Goal: Task Accomplishment & Management: Complete application form

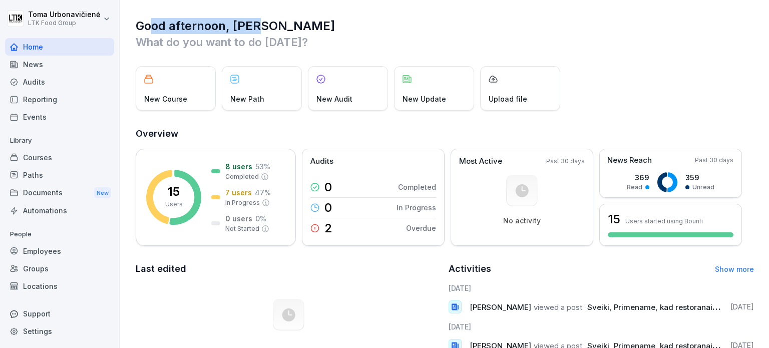
drag, startPoint x: 153, startPoint y: 23, endPoint x: 345, endPoint y: 31, distance: 192.3
click at [328, 30] on h1 "Good afternoon, [PERSON_NAME]" at bounding box center [445, 26] width 618 height 16
click at [365, 34] on p "What do you want to do [DATE]?" at bounding box center [445, 42] width 618 height 16
click at [107, 22] on html "[PERSON_NAME] LTK Food Group Home News Audits Reporting Events Library Courses …" at bounding box center [384, 174] width 769 height 348
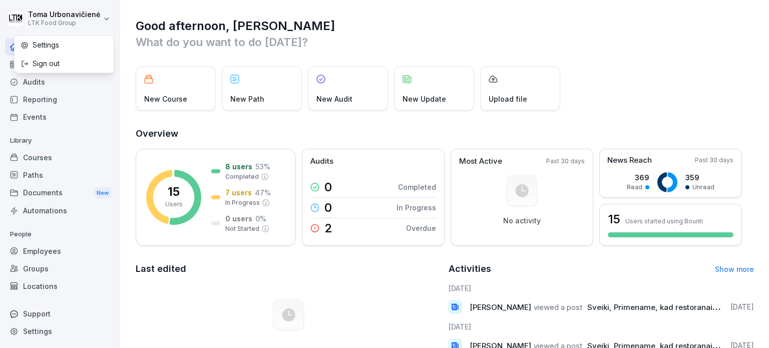
click at [107, 22] on html "[PERSON_NAME] LTK Food Group Home News Audits Reporting Events Library Courses …" at bounding box center [384, 174] width 769 height 348
click at [103, 12] on html "[PERSON_NAME] LTK Food Group Home News Audits Reporting Events Library Courses …" at bounding box center [384, 174] width 769 height 348
click at [62, 43] on div "Settings" at bounding box center [64, 45] width 99 height 19
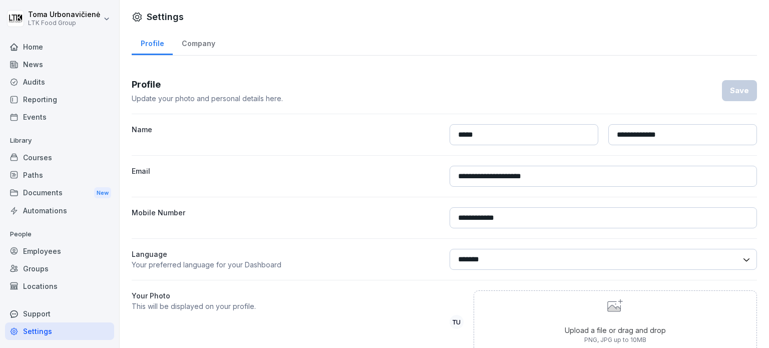
drag, startPoint x: 640, startPoint y: 255, endPoint x: 634, endPoint y: 253, distance: 6.5
click at [640, 255] on select "******* ******" at bounding box center [603, 259] width 308 height 21
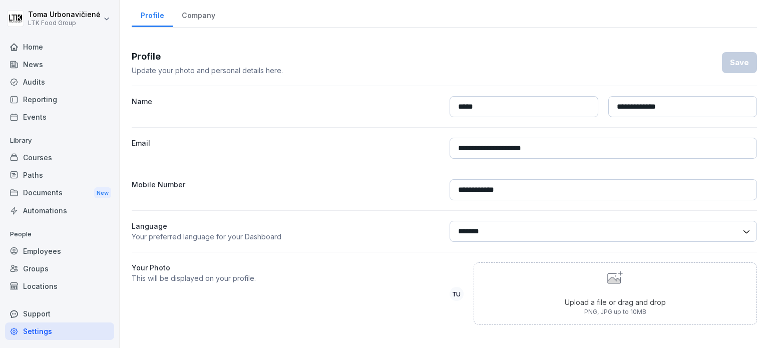
scroll to position [37, 0]
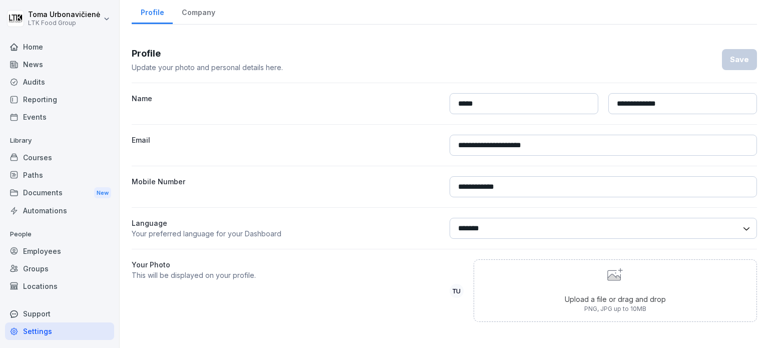
click at [484, 221] on select "******* ******" at bounding box center [603, 228] width 308 height 21
click at [475, 223] on select "******* ******" at bounding box center [603, 228] width 308 height 21
click at [182, 228] on p "Your preferred language for your Dashboard" at bounding box center [286, 233] width 308 height 11
click at [50, 195] on div "Documents New" at bounding box center [59, 193] width 109 height 19
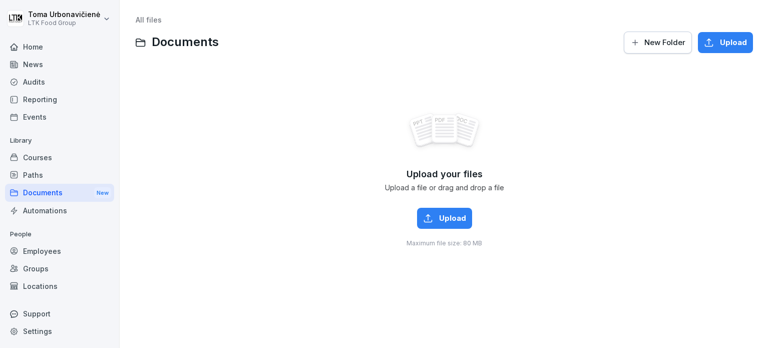
click at [35, 171] on div "Paths" at bounding box center [59, 175] width 109 height 18
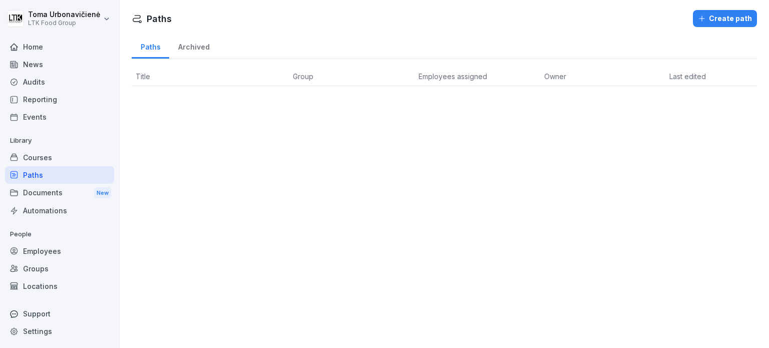
click at [15, 65] on icon at bounding box center [14, 65] width 8 height 8
click at [15, 49] on icon at bounding box center [14, 47] width 8 height 8
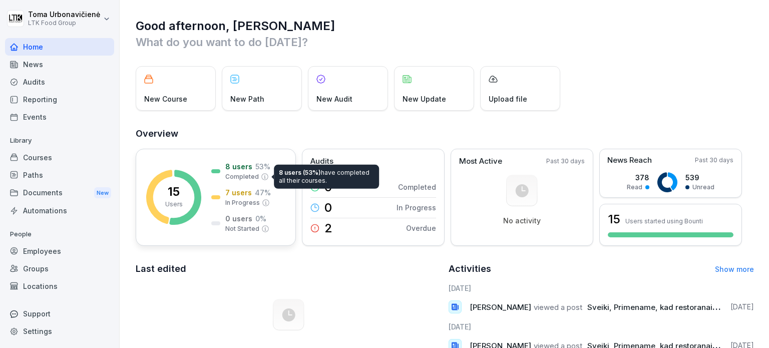
click at [226, 178] on p "Completed" at bounding box center [242, 176] width 34 height 9
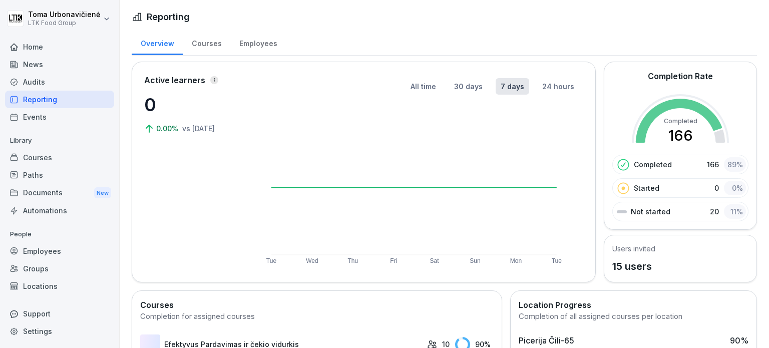
click at [230, 175] on div "Active learners 0 0.00% vs [DATE]" at bounding box center [194, 172] width 100 height 196
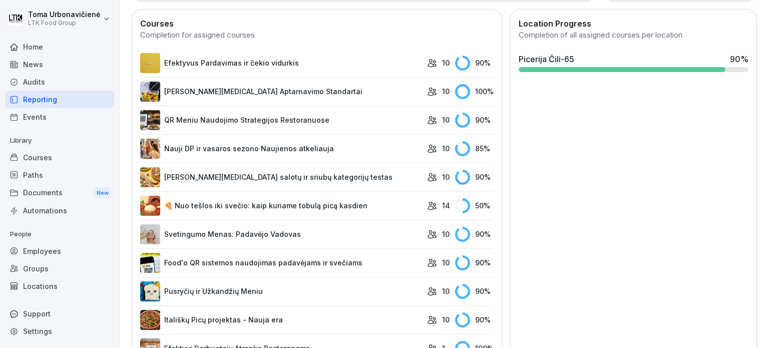
scroll to position [166, 0]
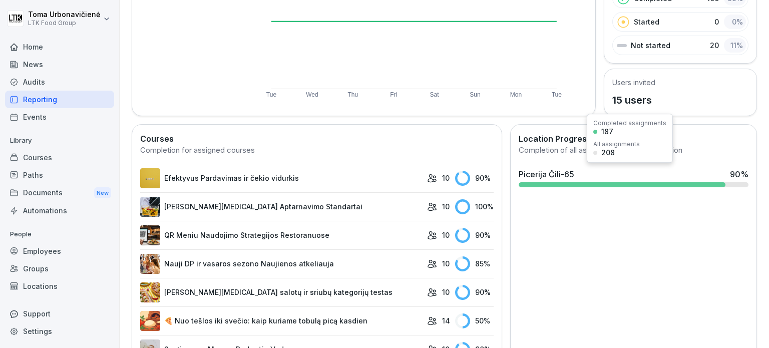
click at [657, 185] on div at bounding box center [621, 184] width 207 height 5
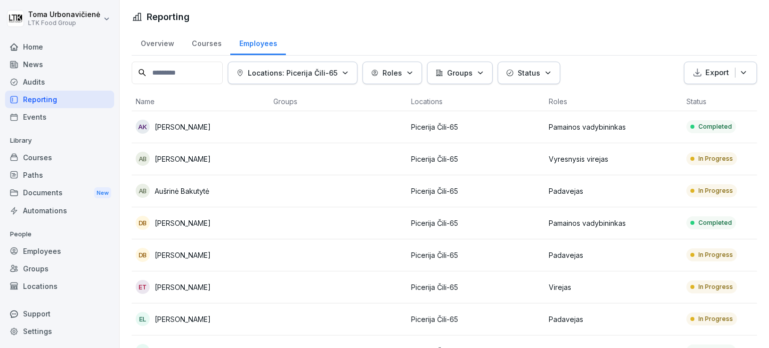
click at [706, 159] on p "In Progress" at bounding box center [715, 158] width 35 height 9
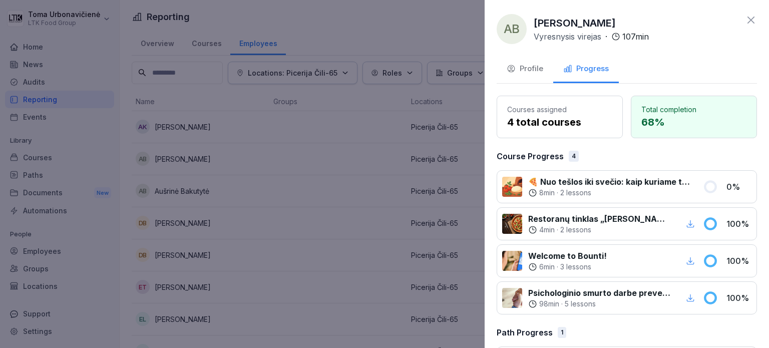
click at [535, 70] on div "Profile" at bounding box center [524, 69] width 37 height 12
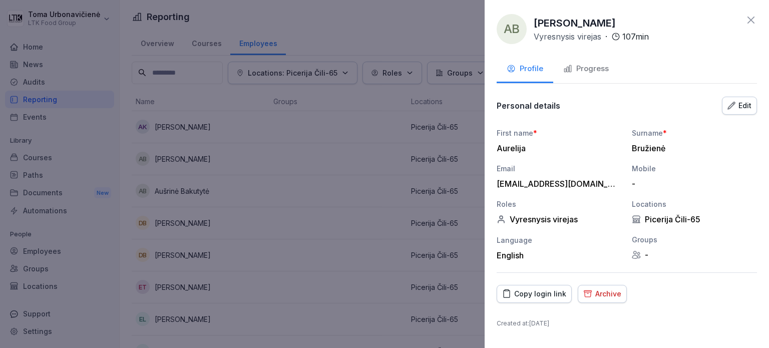
click at [612, 294] on div "Archive" at bounding box center [602, 293] width 38 height 11
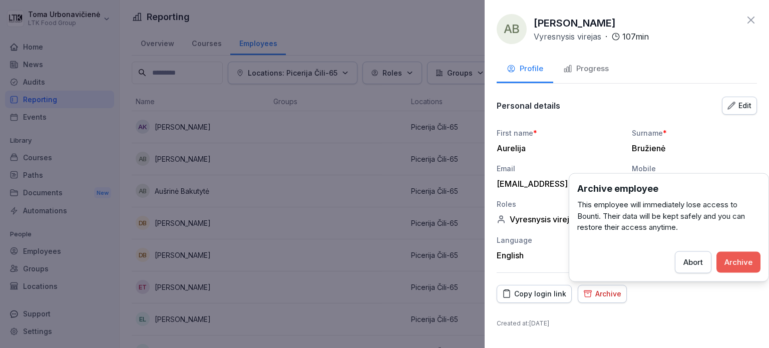
click at [752, 261] on div "Archive" at bounding box center [738, 261] width 28 height 11
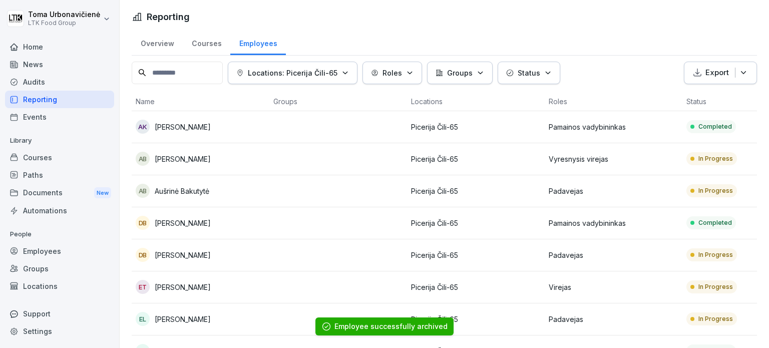
click at [723, 195] on div "In Progress" at bounding box center [711, 190] width 51 height 13
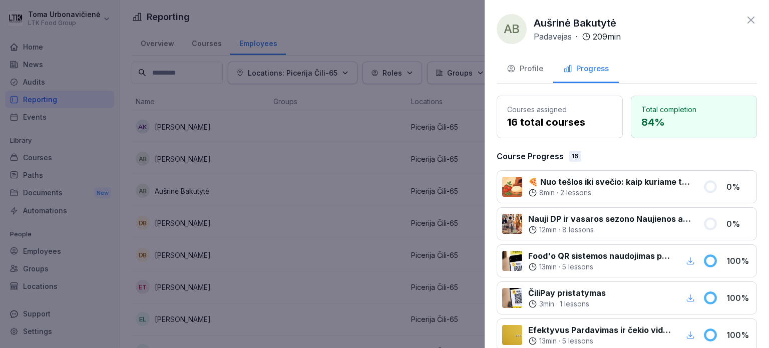
click at [511, 115] on p "16 total courses" at bounding box center [559, 122] width 105 height 15
click at [541, 63] on div "Profile" at bounding box center [524, 69] width 37 height 12
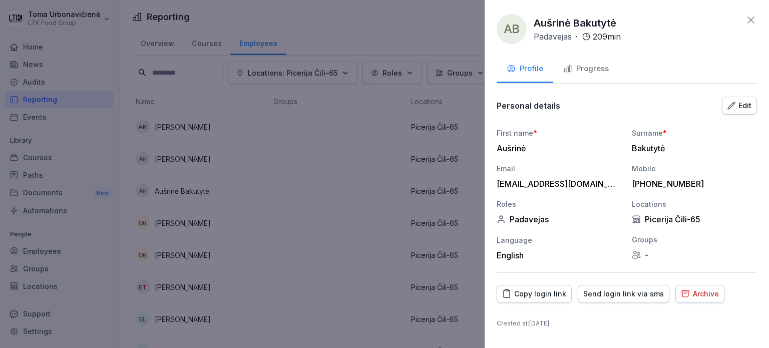
click at [703, 295] on div "Archive" at bounding box center [700, 293] width 38 height 11
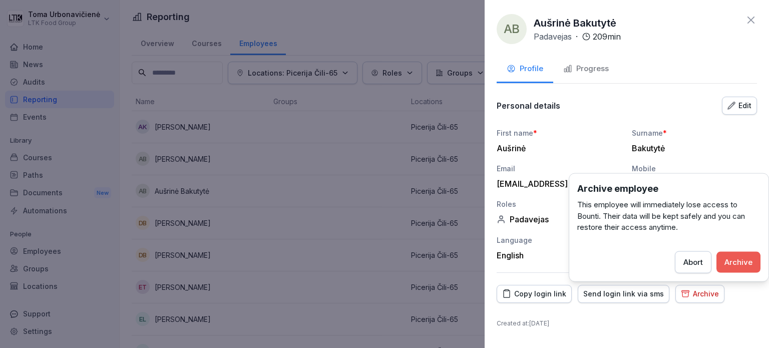
click at [736, 262] on div "Archive" at bounding box center [738, 261] width 28 height 11
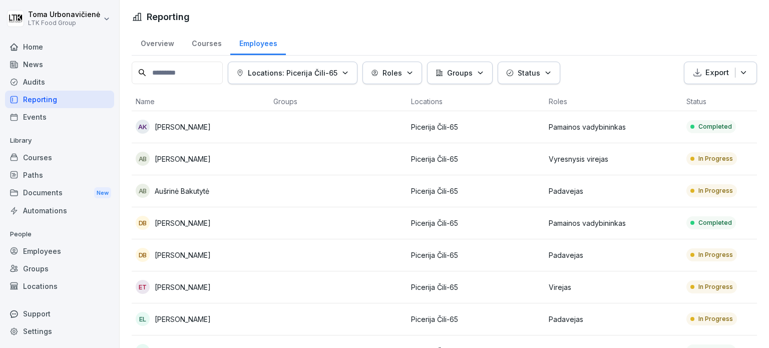
click at [718, 256] on p "In Progress" at bounding box center [715, 254] width 35 height 9
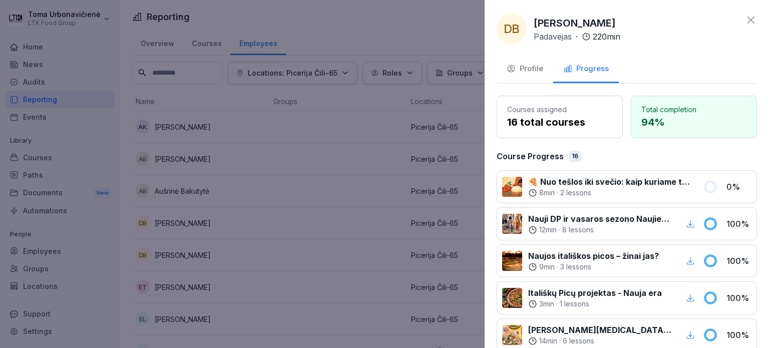
click at [534, 72] on div "Profile" at bounding box center [524, 69] width 37 height 12
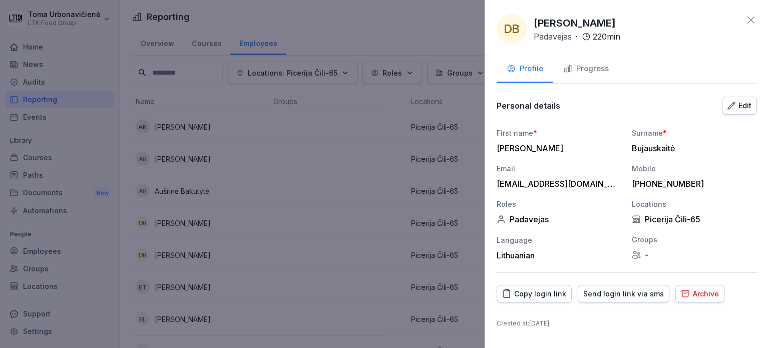
click at [698, 293] on div "Archive" at bounding box center [700, 293] width 38 height 11
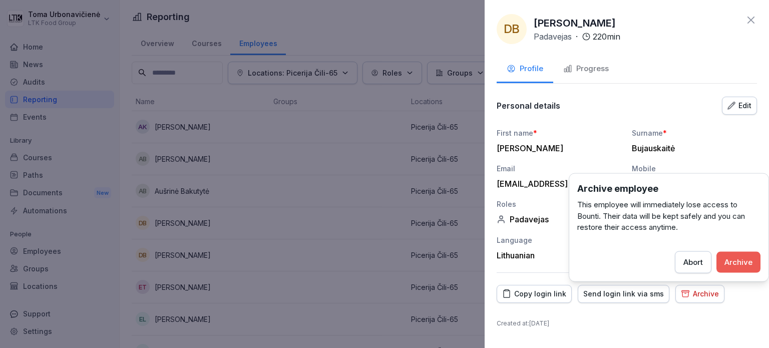
click at [734, 260] on div "Archive" at bounding box center [738, 261] width 28 height 11
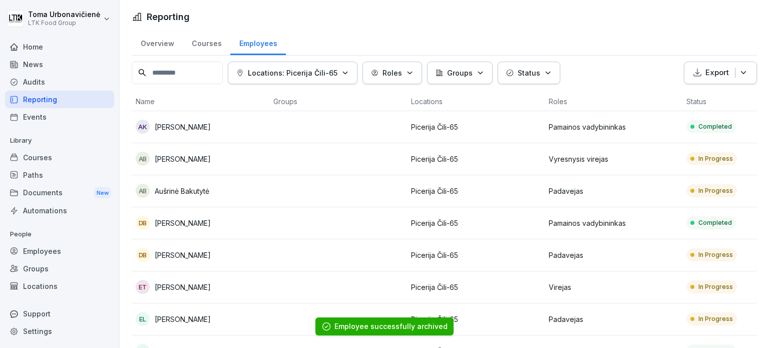
click at [730, 321] on p "In Progress" at bounding box center [715, 318] width 35 height 9
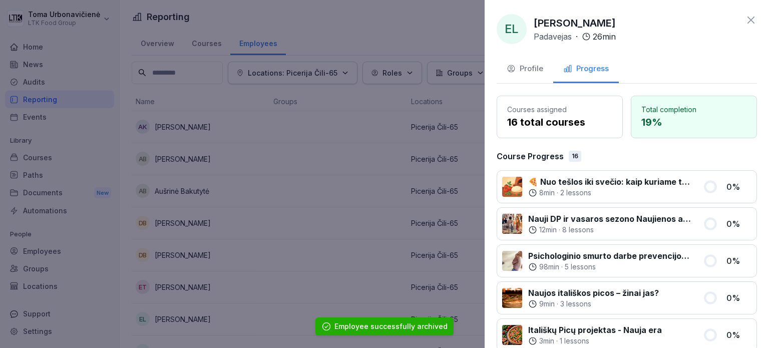
click at [528, 69] on div "Profile" at bounding box center [524, 69] width 37 height 12
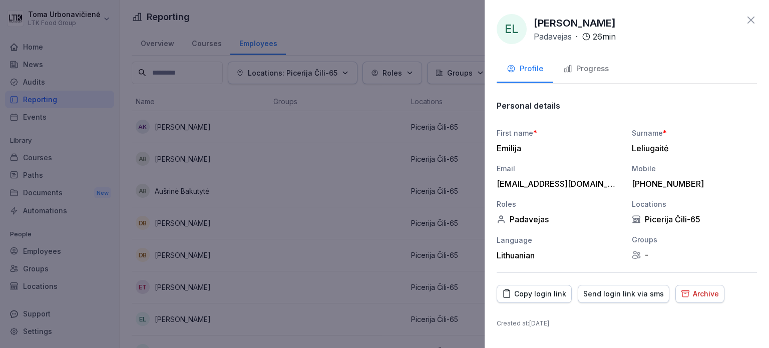
click at [696, 291] on div "Archive" at bounding box center [700, 293] width 38 height 11
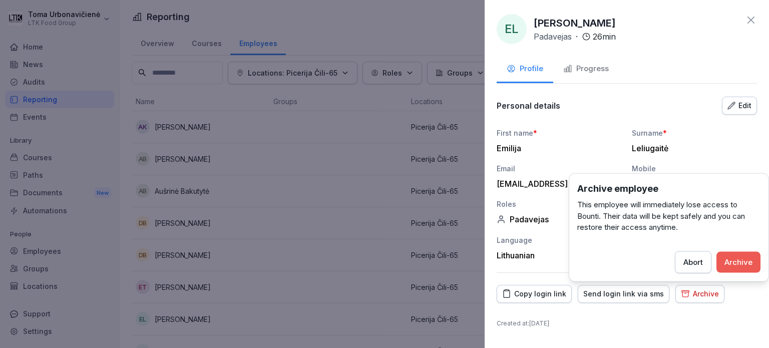
click at [737, 258] on div "Archive" at bounding box center [738, 261] width 28 height 11
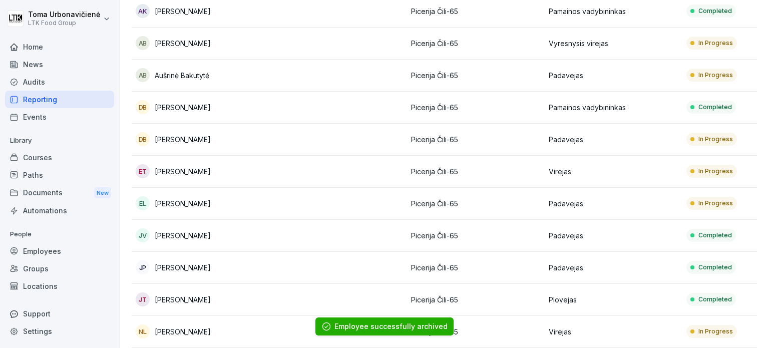
scroll to position [150, 0]
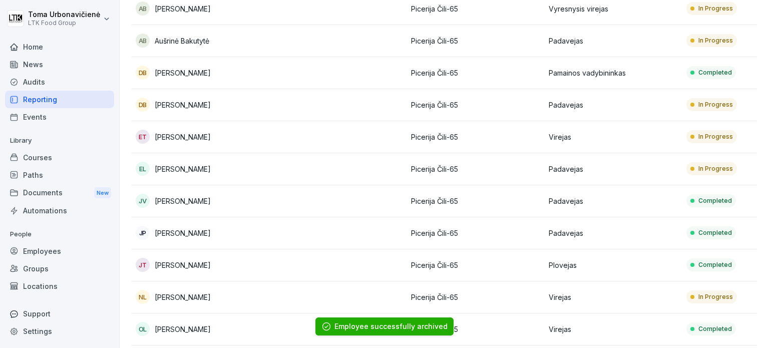
click at [718, 202] on p "Completed" at bounding box center [715, 200] width 34 height 9
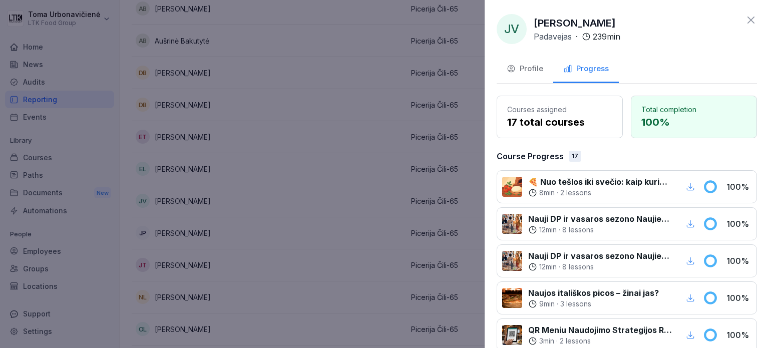
click at [526, 68] on div "Profile" at bounding box center [524, 69] width 37 height 12
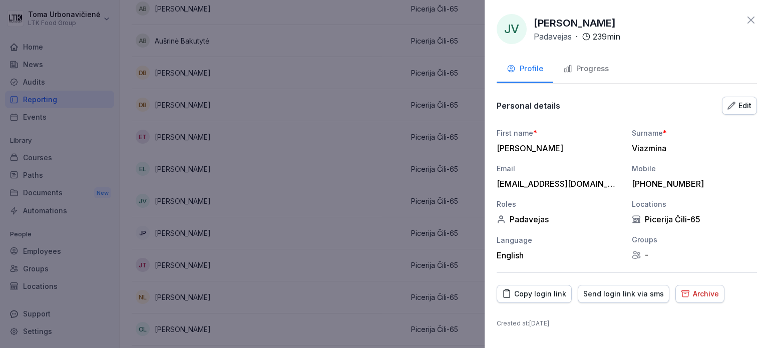
click at [702, 295] on div "Archive" at bounding box center [700, 293] width 38 height 11
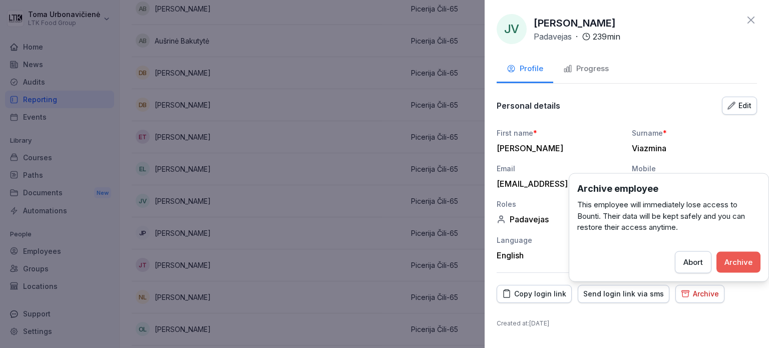
click at [747, 259] on div "Archive" at bounding box center [738, 261] width 28 height 11
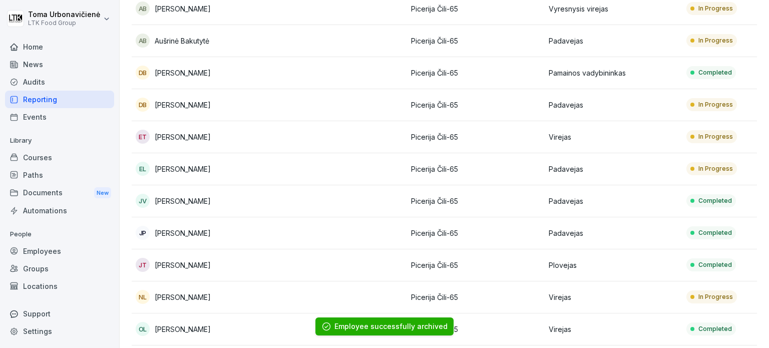
click at [565, 300] on p "Virejas" at bounding box center [613, 297] width 130 height 11
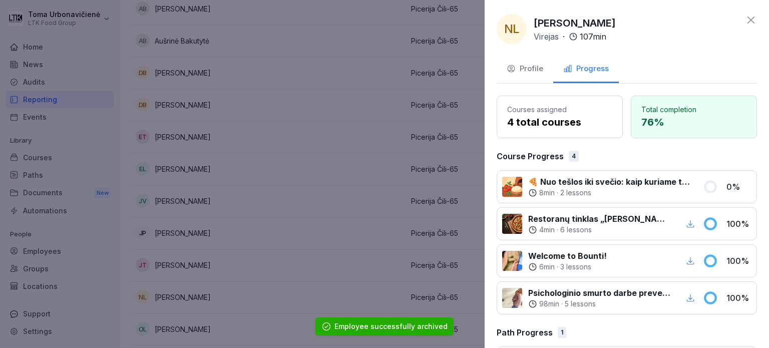
click at [527, 69] on div "Profile" at bounding box center [524, 69] width 37 height 12
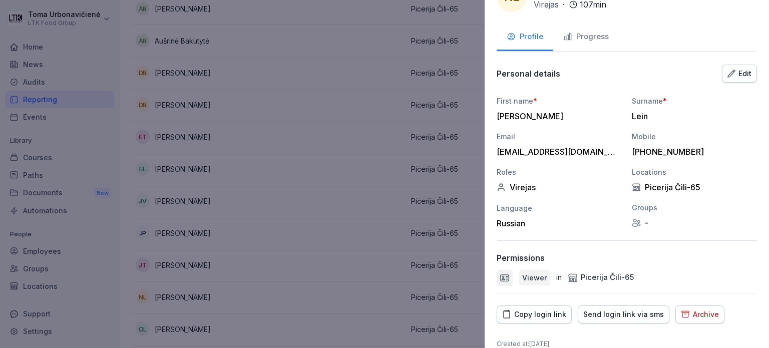
scroll to position [45, 0]
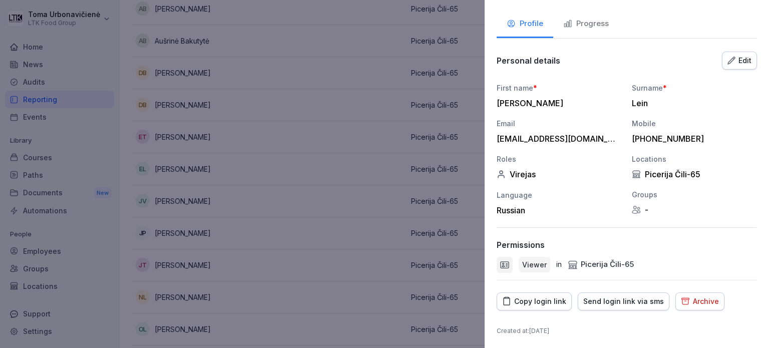
click at [715, 297] on button "Archive" at bounding box center [699, 301] width 49 height 18
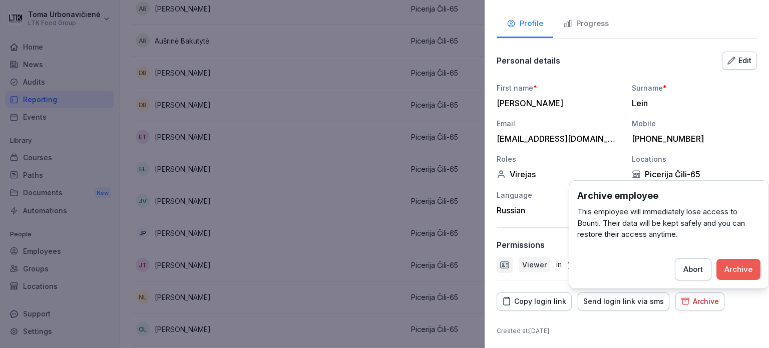
click at [750, 268] on div "Archive" at bounding box center [738, 269] width 28 height 11
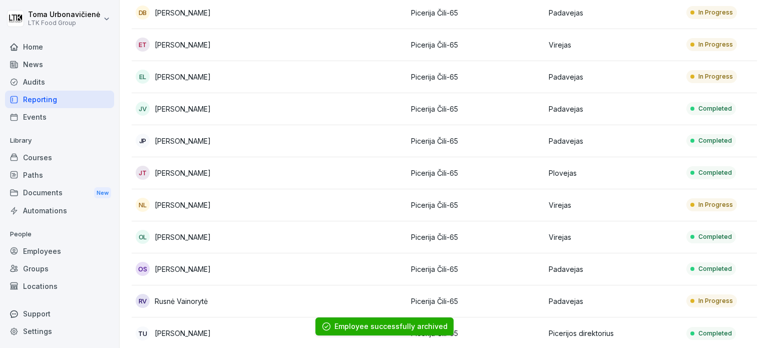
scroll to position [250, 0]
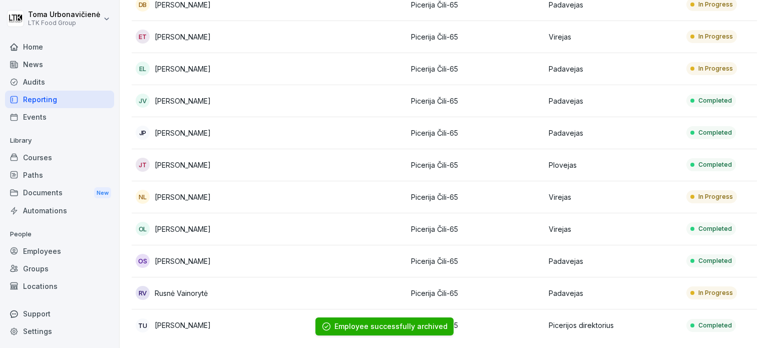
click at [722, 296] on p "In Progress" at bounding box center [715, 292] width 35 height 9
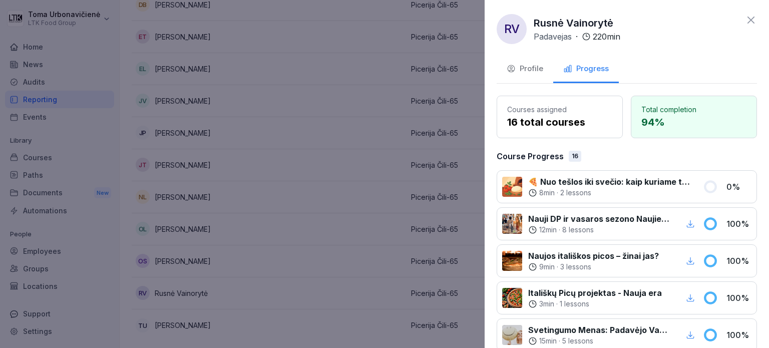
click at [516, 62] on button "Profile" at bounding box center [524, 69] width 57 height 27
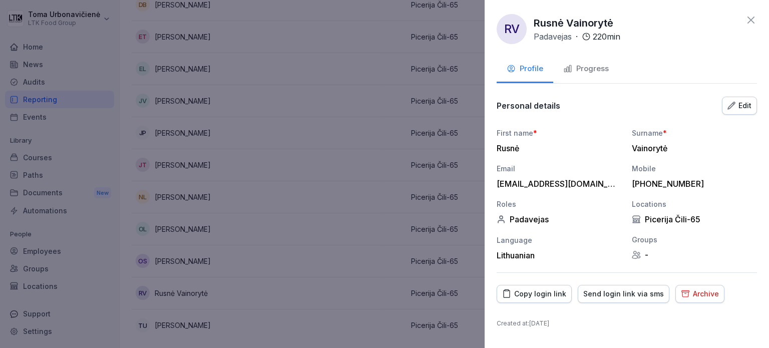
click at [693, 290] on div "Archive" at bounding box center [700, 293] width 38 height 11
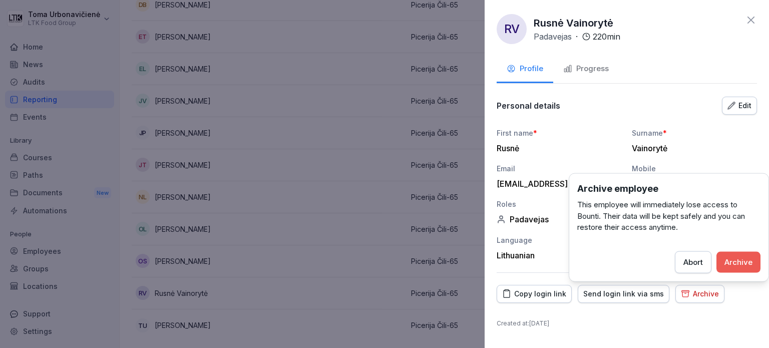
click at [745, 260] on div "Archive" at bounding box center [738, 261] width 28 height 11
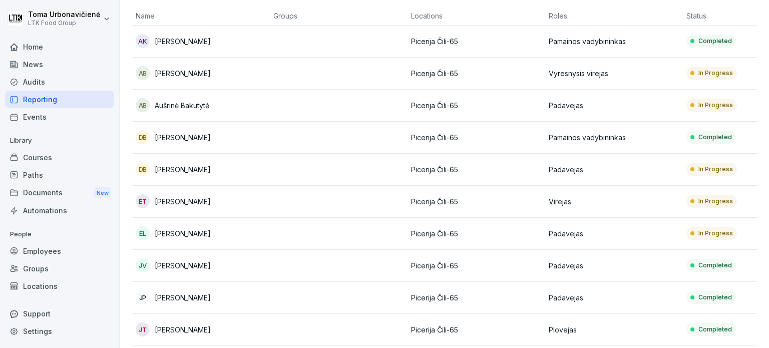
scroll to position [0, 0]
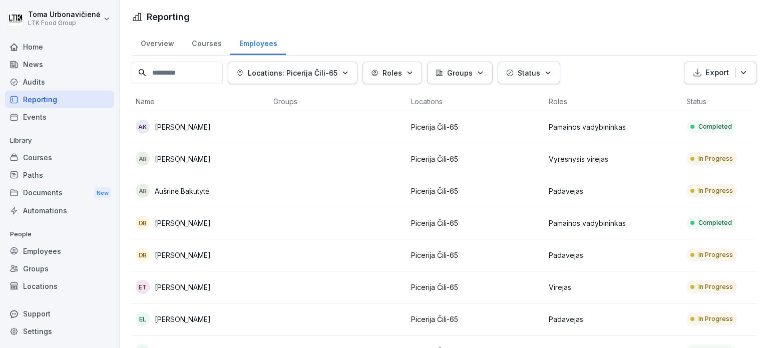
click at [164, 46] on div "Overview" at bounding box center [157, 43] width 51 height 26
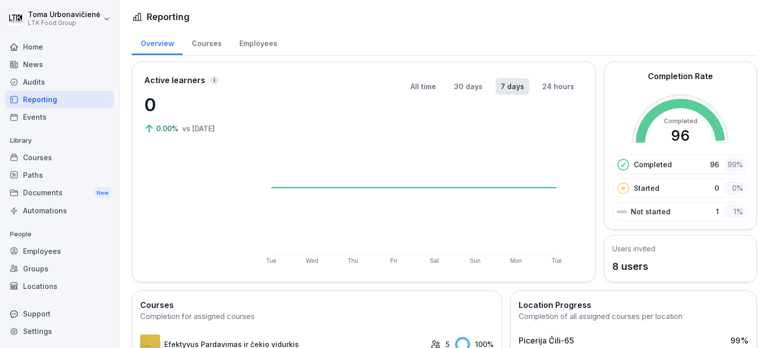
click at [201, 47] on div "Courses" at bounding box center [207, 43] width 48 height 26
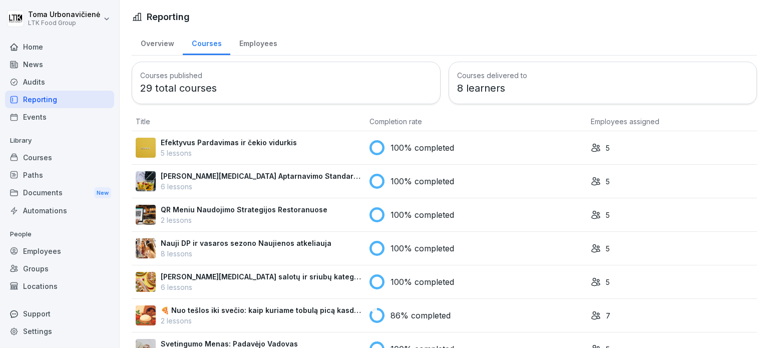
click at [168, 40] on div "Overview" at bounding box center [157, 43] width 51 height 26
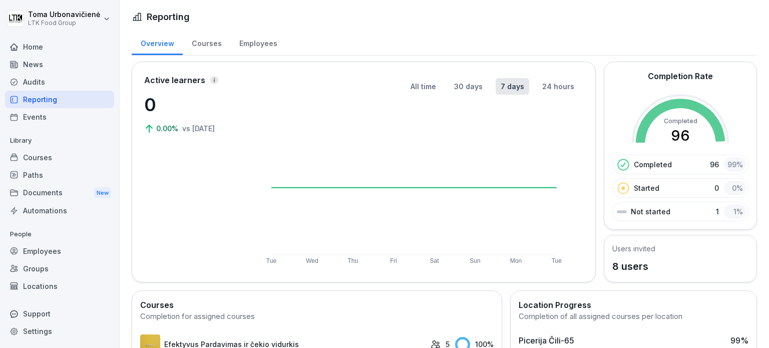
click at [630, 210] on p "Not started" at bounding box center [650, 211] width 40 height 11
click at [667, 210] on div "Not started 1 1 %" at bounding box center [680, 212] width 136 height 20
drag, startPoint x: 691, startPoint y: 210, endPoint x: 707, endPoint y: 209, distance: 16.0
click at [691, 210] on div "Not started 1 1 %" at bounding box center [680, 212] width 136 height 20
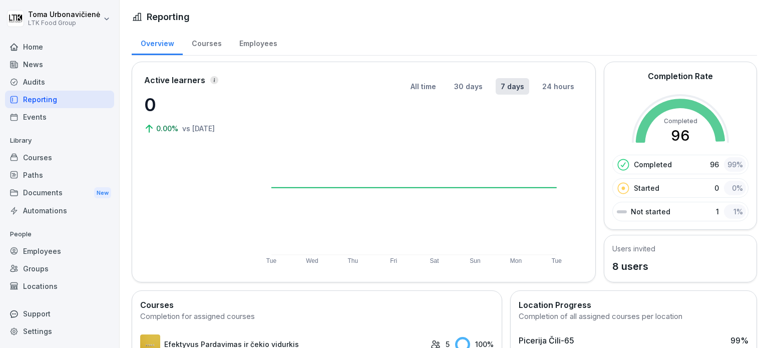
click at [716, 209] on p "1" at bounding box center [717, 211] width 3 height 11
click at [729, 210] on div "1 %" at bounding box center [735, 211] width 22 height 15
click at [728, 193] on div "0 %" at bounding box center [735, 188] width 22 height 15
click at [724, 163] on div "99 %" at bounding box center [735, 164] width 22 height 15
click at [725, 162] on div "99 %" at bounding box center [735, 164] width 22 height 15
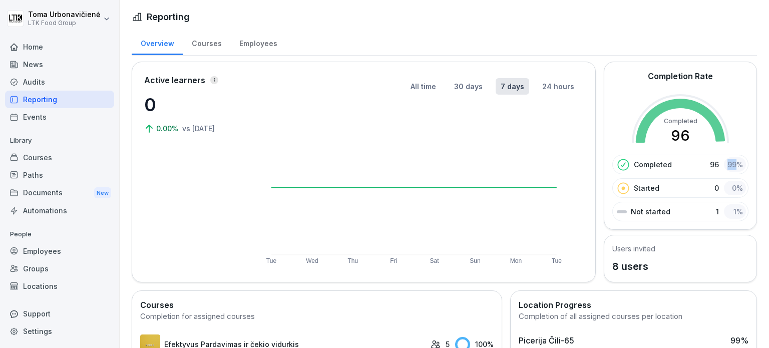
click at [725, 162] on div "99 %" at bounding box center [735, 164] width 22 height 15
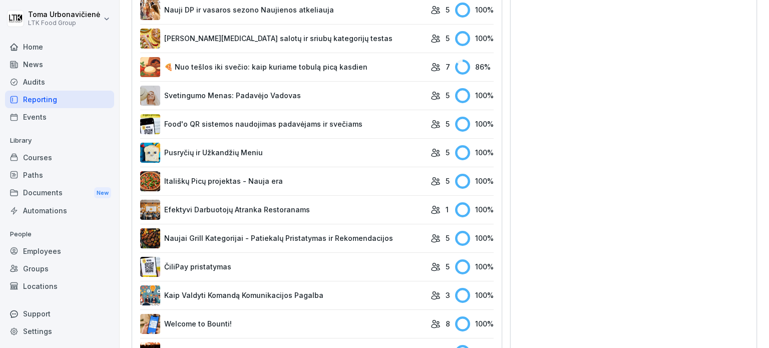
scroll to position [416, 0]
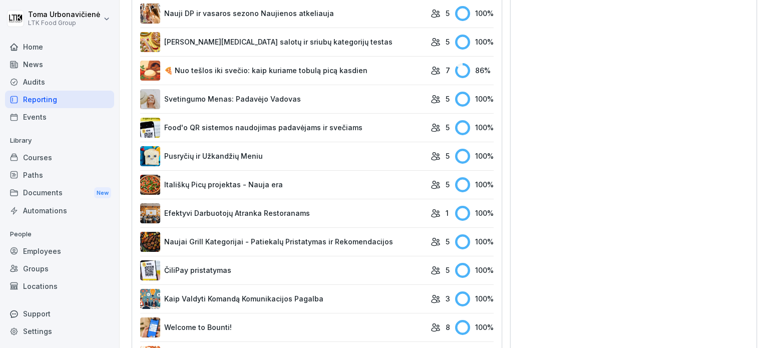
click at [220, 68] on link "🍕 Nuo tešlos iki svečio: kaip kuriame tobulą picą kasdien" at bounding box center [282, 71] width 285 height 20
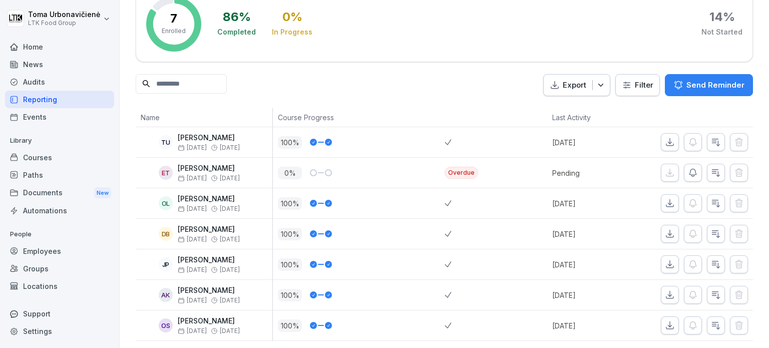
scroll to position [81, 0]
drag, startPoint x: 557, startPoint y: 157, endPoint x: 612, endPoint y: 157, distance: 55.5
click at [607, 167] on p "Pending" at bounding box center [592, 172] width 81 height 11
click at [637, 157] on div at bounding box center [692, 172] width 120 height 30
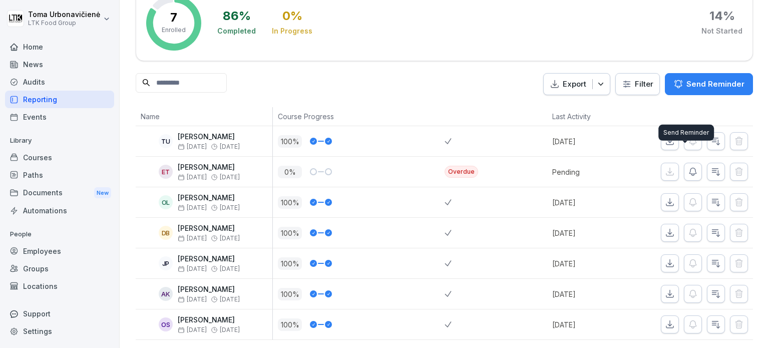
click at [688, 167] on icon "button" at bounding box center [693, 172] width 10 height 10
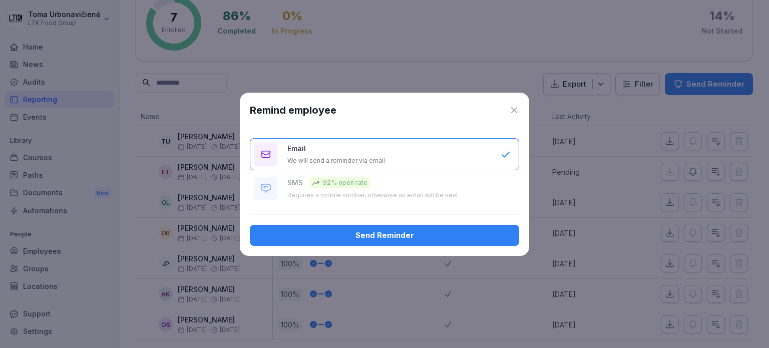
click at [388, 237] on div "Send Reminder" at bounding box center [384, 235] width 253 height 11
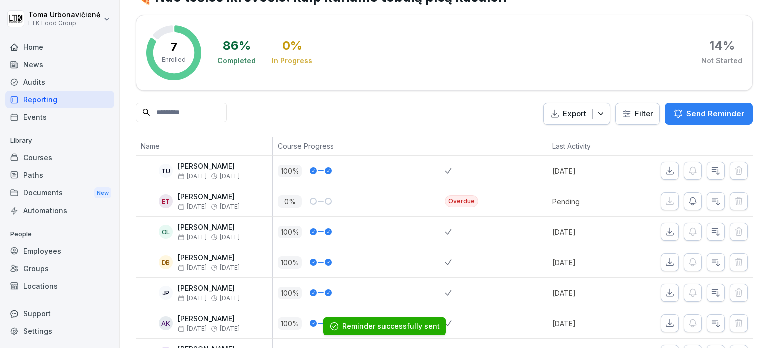
scroll to position [0, 0]
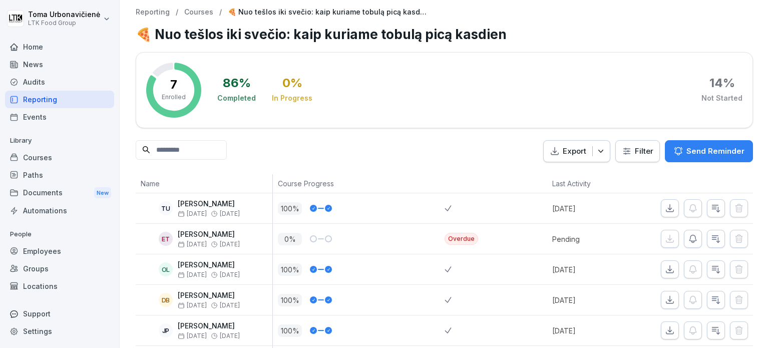
drag, startPoint x: 713, startPoint y: 91, endPoint x: 677, endPoint y: 99, distance: 37.0
click at [681, 94] on div "86 % Completed 0 % In Progress 14 % Not Started" at bounding box center [479, 90] width 525 height 55
drag, startPoint x: 689, startPoint y: 98, endPoint x: 743, endPoint y: 100, distance: 54.1
click at [743, 100] on div "7 Enrolled 86 % Completed 0 % In Progress 14 % Not Started" at bounding box center [444, 90] width 617 height 76
click at [723, 113] on div "86 % Completed 0 % In Progress 14 % Not Started" at bounding box center [479, 90] width 525 height 55
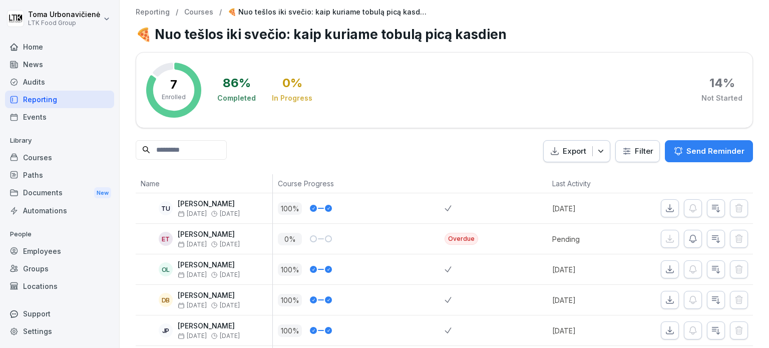
click at [688, 153] on p "Send Reminder" at bounding box center [715, 151] width 58 height 11
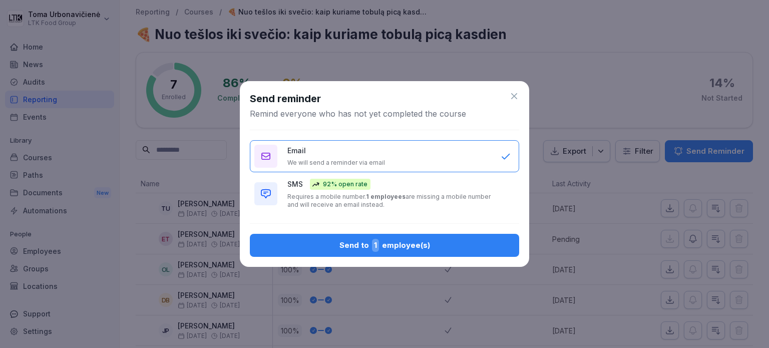
click at [330, 250] on div "Send to 1 employee(s)" at bounding box center [384, 245] width 253 height 13
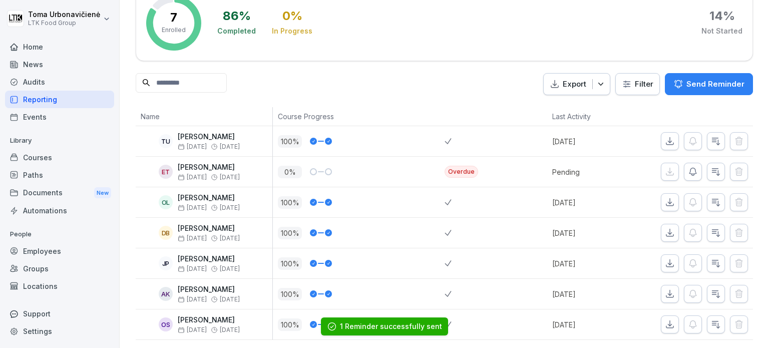
scroll to position [81, 0]
click at [311, 168] on div at bounding box center [313, 171] width 7 height 7
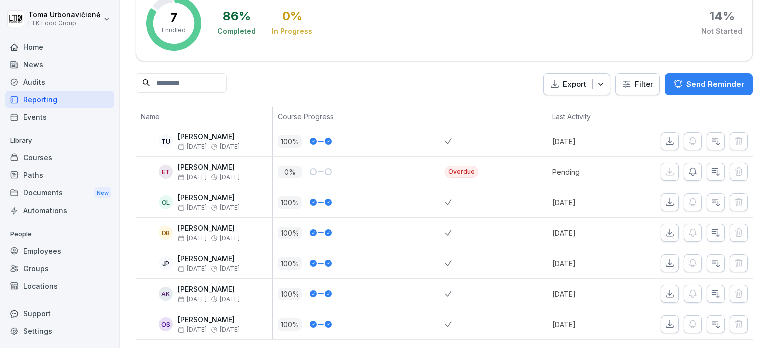
click at [311, 168] on div at bounding box center [313, 171] width 7 height 7
click at [198, 174] on span "[DATE]" at bounding box center [192, 177] width 29 height 7
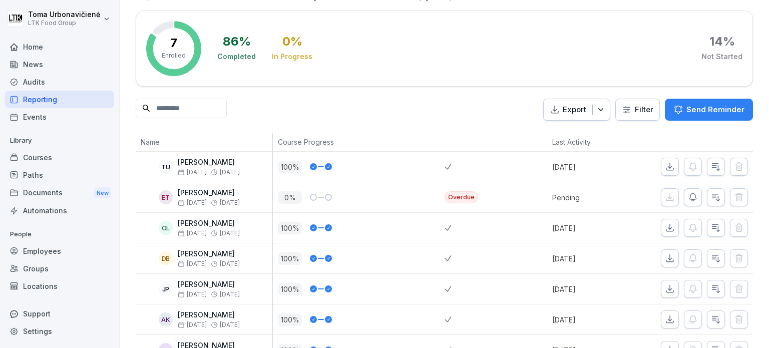
scroll to position [0, 0]
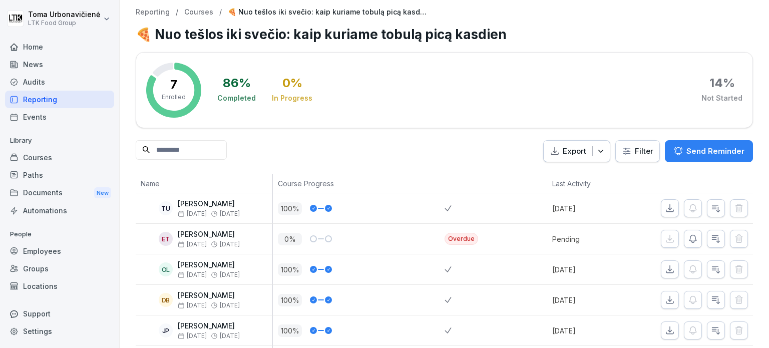
click at [22, 70] on div "News" at bounding box center [59, 65] width 109 height 18
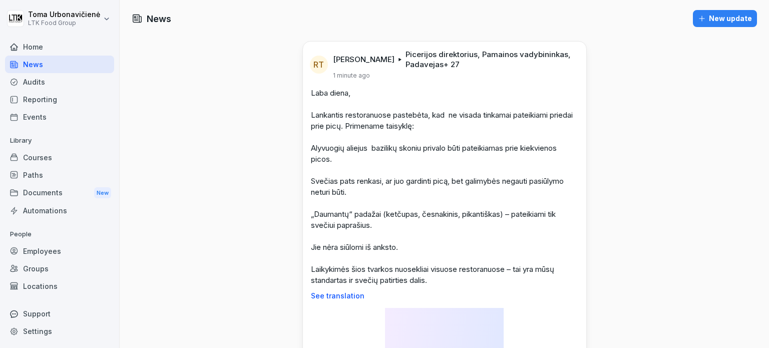
click at [34, 46] on div "Home" at bounding box center [59, 47] width 109 height 18
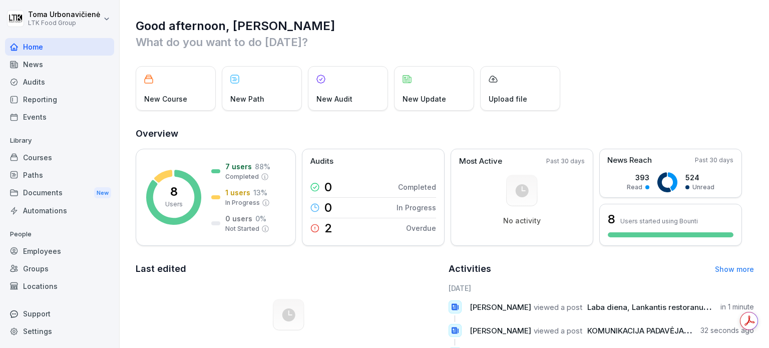
click at [29, 67] on div "News" at bounding box center [59, 65] width 109 height 18
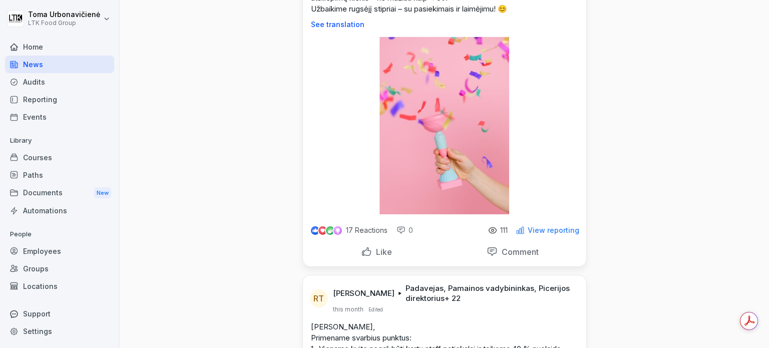
scroll to position [951, 0]
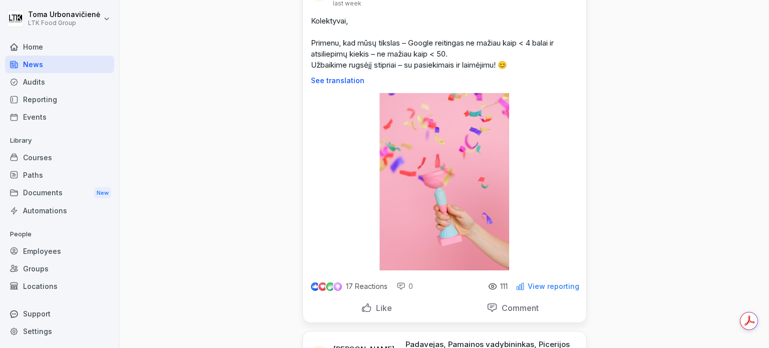
click at [33, 80] on div "Audits" at bounding box center [59, 82] width 109 height 18
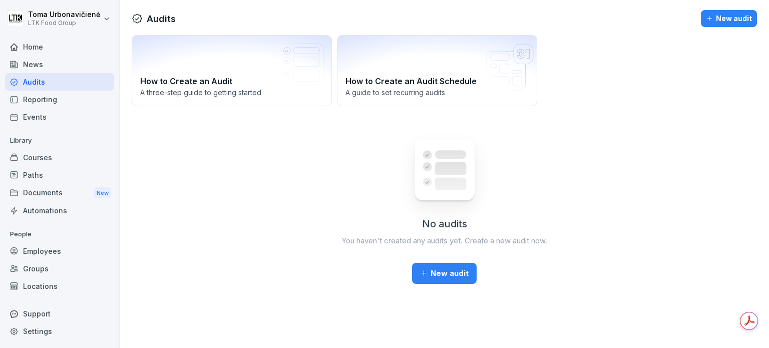
click at [34, 100] on div "Reporting" at bounding box center [59, 100] width 109 height 18
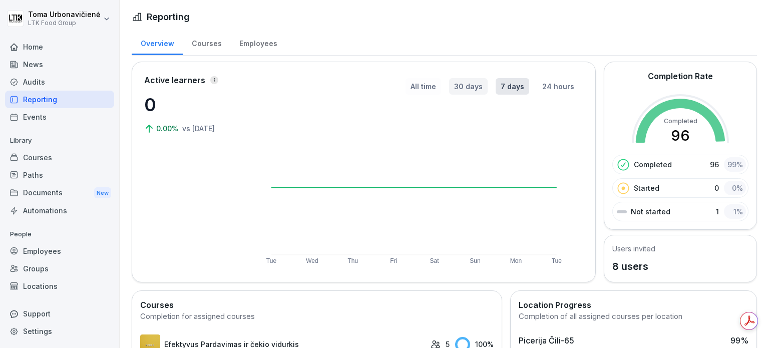
click at [468, 83] on button "30 days" at bounding box center [468, 86] width 39 height 17
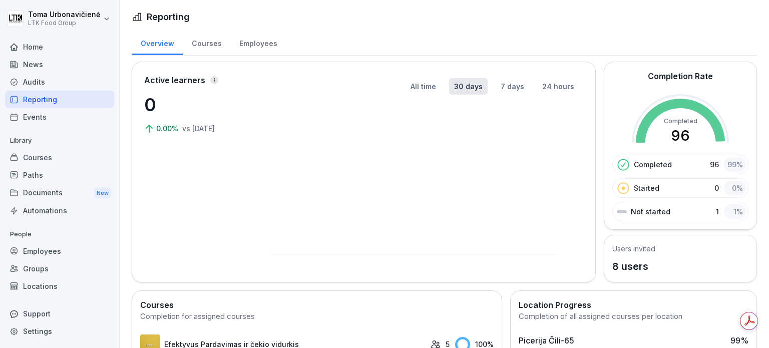
click at [407, 95] on div "All time 30 days 7 days 24 hours" at bounding box center [417, 172] width 331 height 196
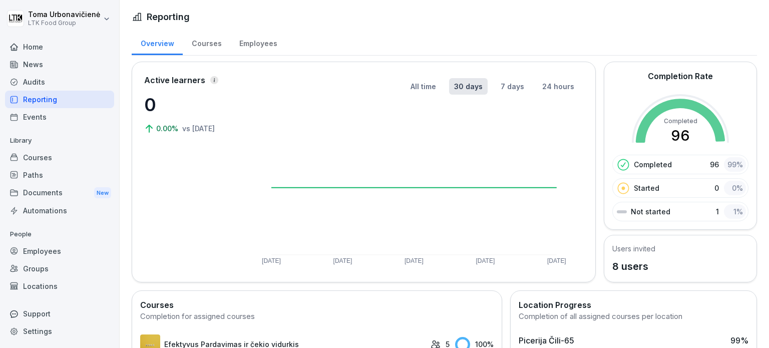
click at [408, 95] on div "All time 30 days 7 days 24 hours [DATE] [DATE] [DATE] Sep [DATE]" at bounding box center [417, 172] width 331 height 196
click at [409, 91] on button "All time" at bounding box center [423, 86] width 36 height 17
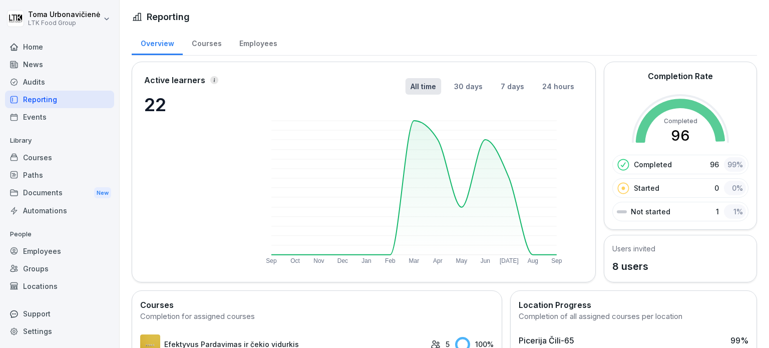
click at [38, 44] on div "Home" at bounding box center [59, 47] width 109 height 18
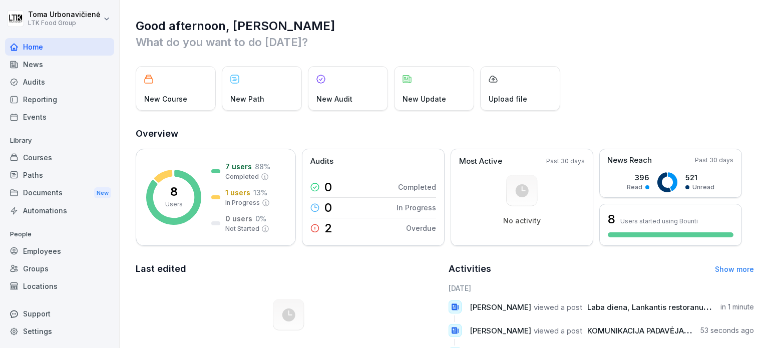
click at [40, 98] on div "Reporting" at bounding box center [59, 100] width 109 height 18
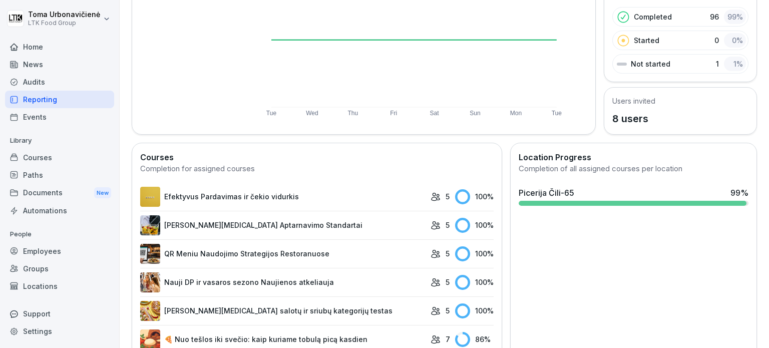
scroll to position [150, 0]
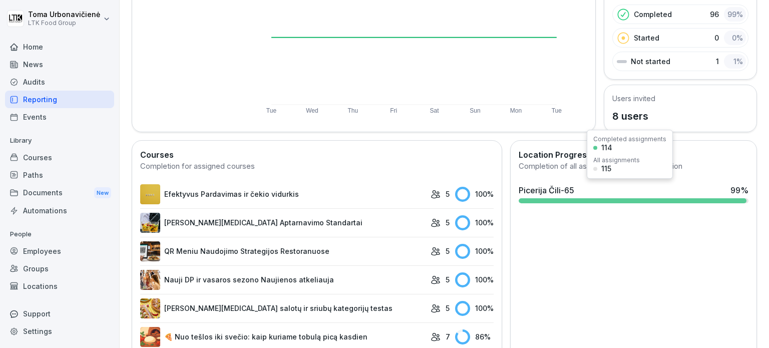
click at [715, 198] on div at bounding box center [632, 200] width 228 height 5
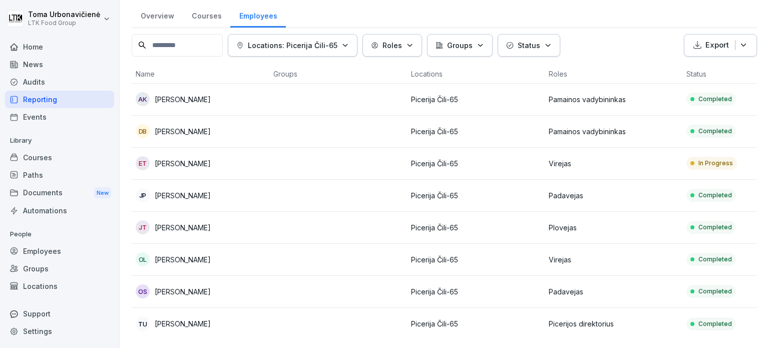
scroll to position [42, 0]
click at [25, 103] on div "Reporting" at bounding box center [59, 100] width 109 height 18
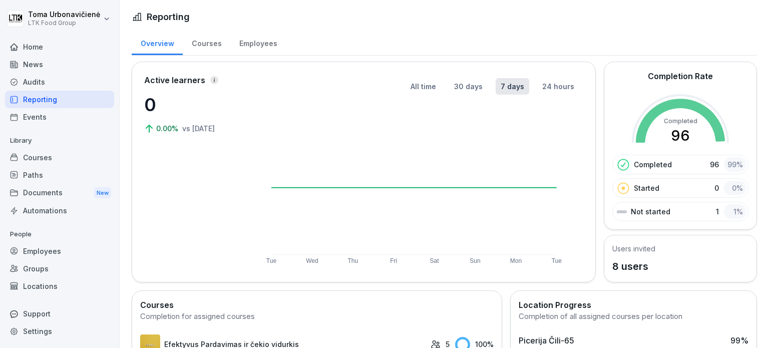
click at [30, 76] on div "Audits" at bounding box center [59, 82] width 109 height 18
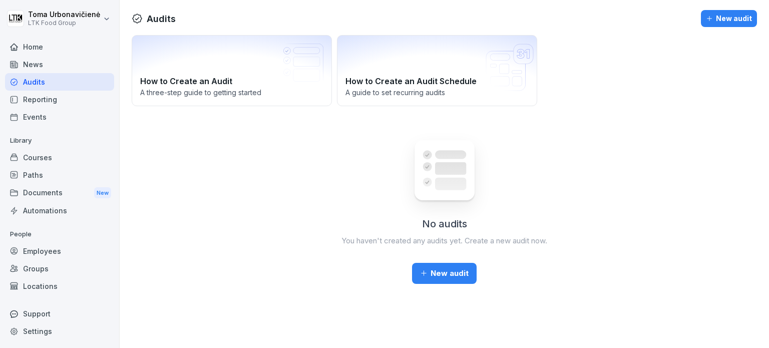
click at [40, 67] on div "News" at bounding box center [59, 65] width 109 height 18
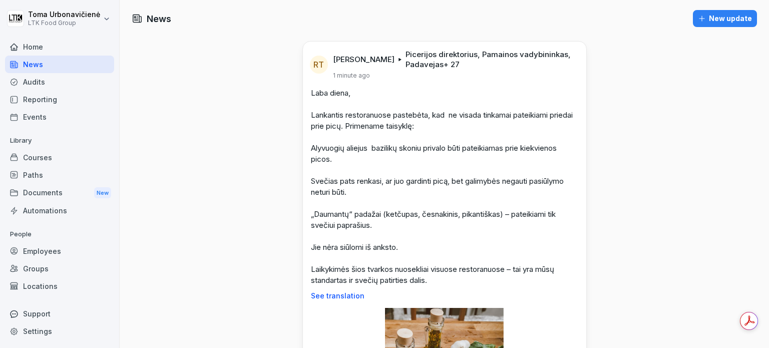
click at [34, 47] on div "Home" at bounding box center [59, 47] width 109 height 18
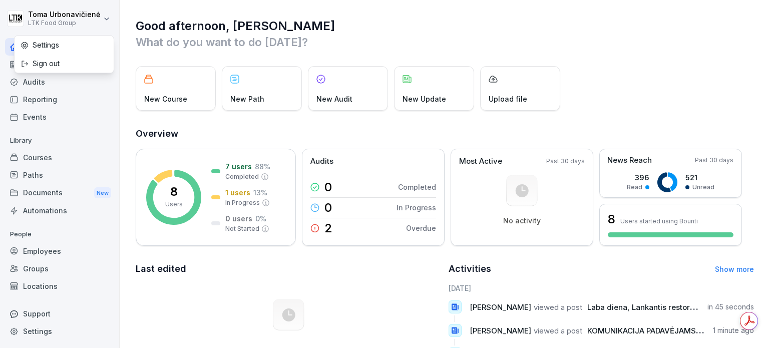
click at [60, 14] on html "[PERSON_NAME] LTK Food Group Home News Audits Reporting Events Library Courses …" at bounding box center [384, 174] width 769 height 348
drag, startPoint x: 8, startPoint y: 102, endPoint x: 25, endPoint y: 98, distance: 17.6
click at [8, 102] on html "[PERSON_NAME] LTK Food Group Home News Audits Reporting Events Library Courses …" at bounding box center [384, 174] width 769 height 348
click at [30, 96] on div "Reporting" at bounding box center [59, 100] width 109 height 18
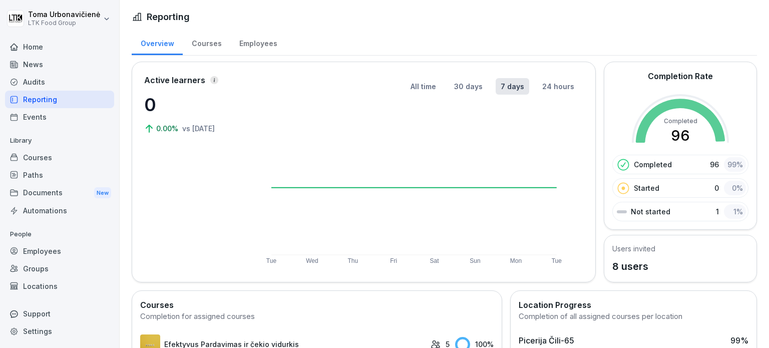
click at [46, 118] on div "Events" at bounding box center [59, 117] width 109 height 18
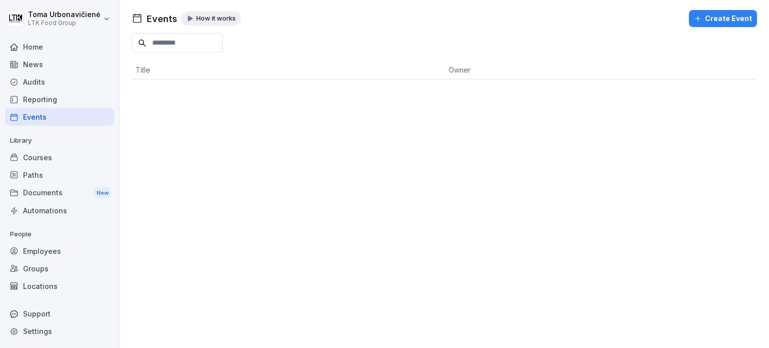
click at [34, 160] on div "Courses" at bounding box center [59, 158] width 109 height 18
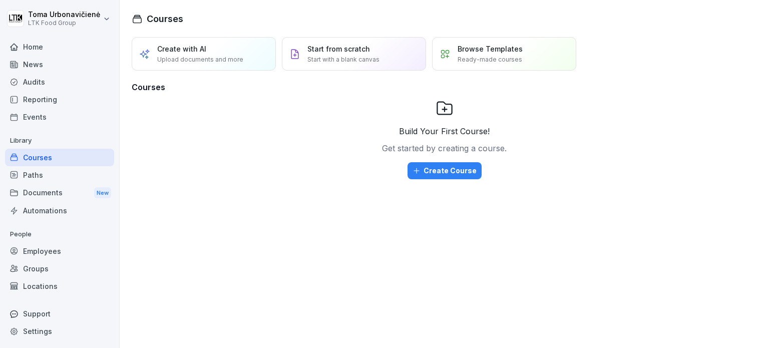
click at [33, 172] on div "Paths" at bounding box center [59, 175] width 109 height 18
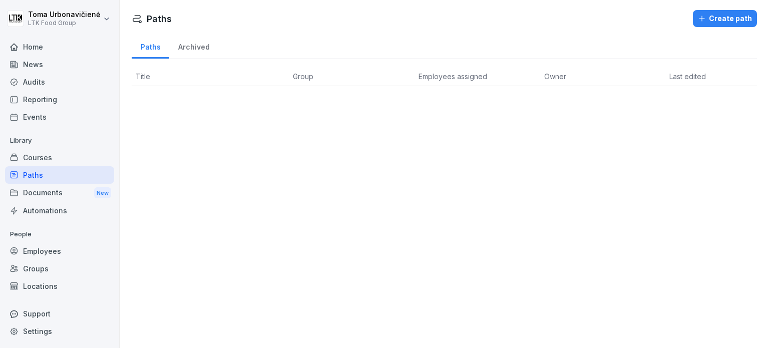
click at [43, 193] on div "Documents New" at bounding box center [59, 193] width 109 height 19
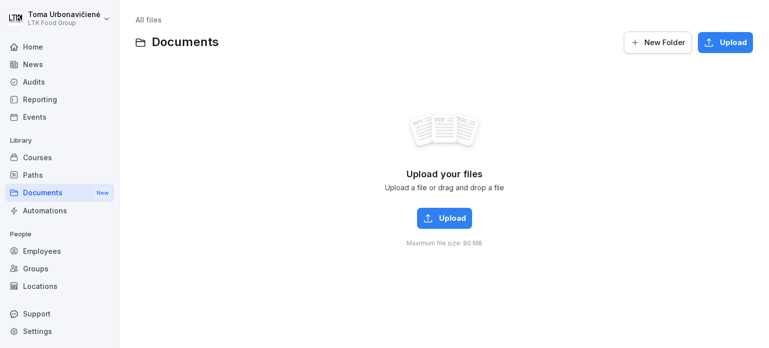
click at [40, 208] on div "Automations" at bounding box center [59, 211] width 109 height 18
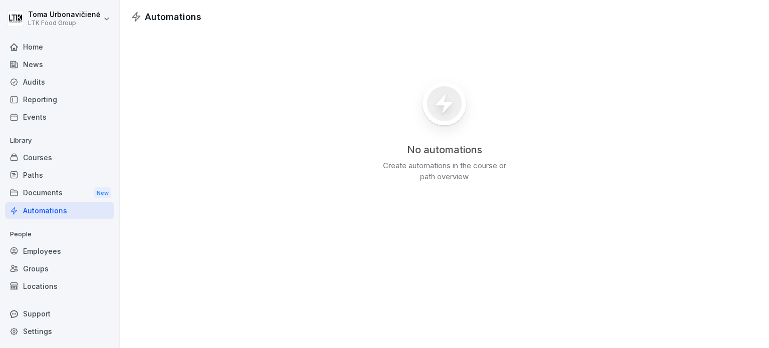
click at [45, 251] on div "Employees" at bounding box center [59, 251] width 109 height 18
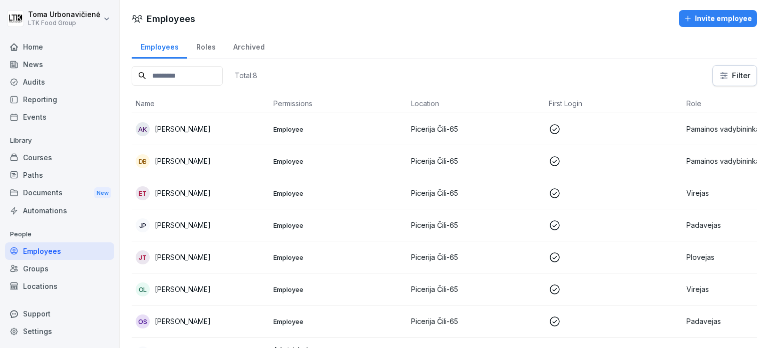
click at [723, 18] on div "Invite employee" at bounding box center [718, 18] width 68 height 11
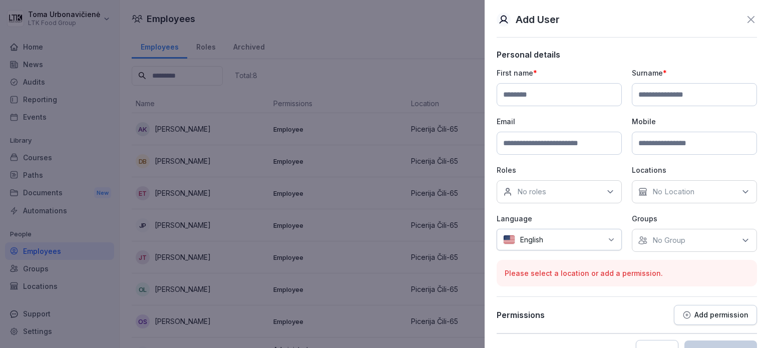
click at [534, 100] on input at bounding box center [558, 94] width 125 height 23
type input "******"
click at [656, 97] on input at bounding box center [693, 94] width 125 height 23
type input "*"
type input "*********"
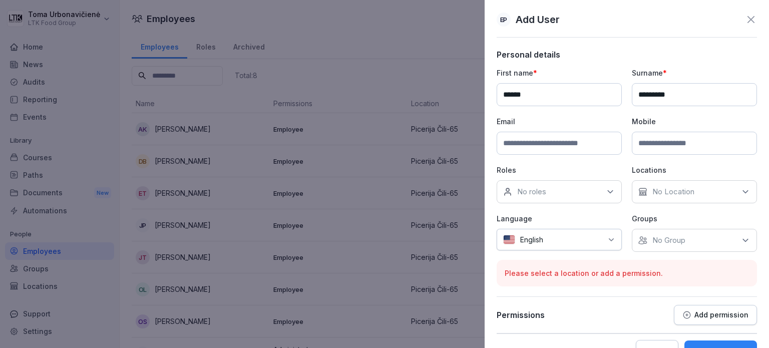
click at [514, 147] on input at bounding box center [558, 143] width 125 height 23
paste input "**********"
type input "**********"
click at [668, 140] on input at bounding box center [693, 143] width 125 height 23
paste input "**********"
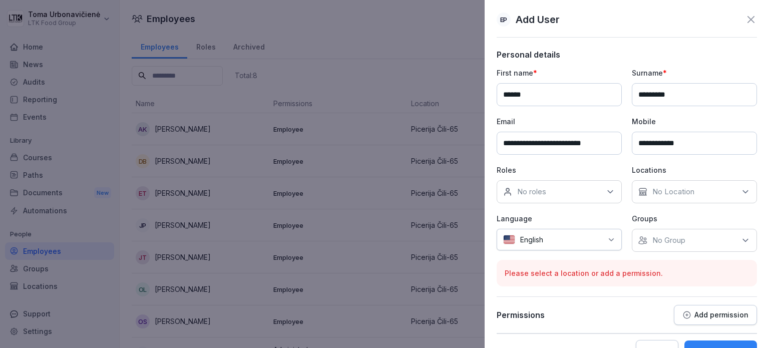
type input "**********"
click at [609, 192] on icon at bounding box center [610, 192] width 10 height 10
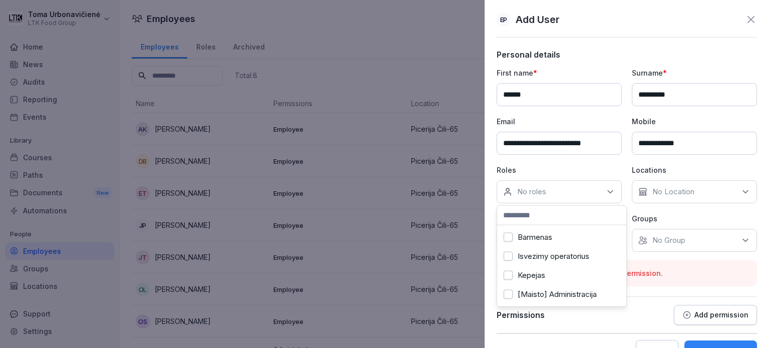
click at [508, 235] on button "Barmenas" at bounding box center [507, 237] width 9 height 9
click at [511, 239] on button "Barmenas" at bounding box center [507, 237] width 9 height 9
click at [514, 273] on div "Padavejas" at bounding box center [561, 274] width 124 height 19
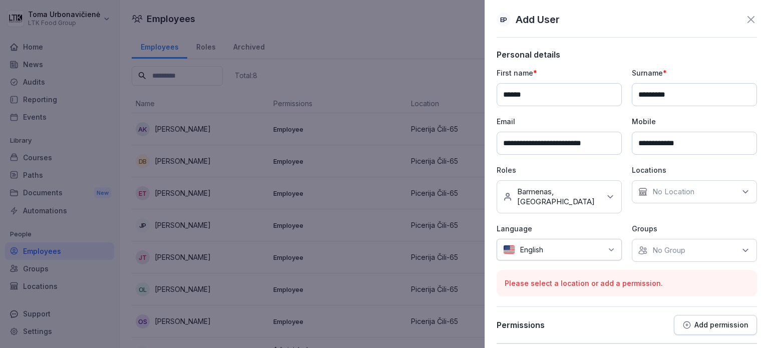
click at [672, 53] on p "Personal details" at bounding box center [626, 55] width 260 height 10
click at [606, 243] on div "English" at bounding box center [558, 250] width 125 height 22
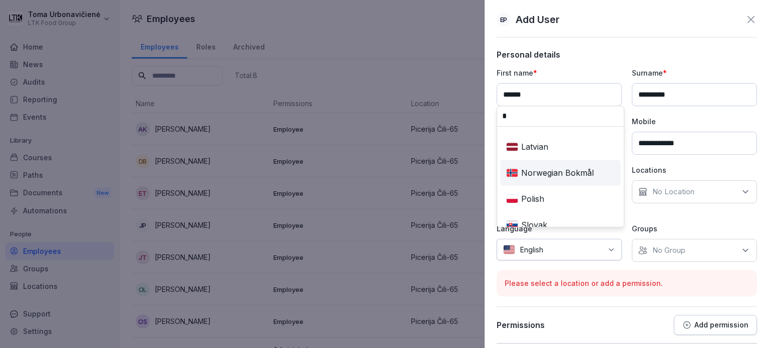
scroll to position [50, 0]
type input "*"
click at [531, 167] on div "Lithuanian" at bounding box center [560, 171] width 117 height 22
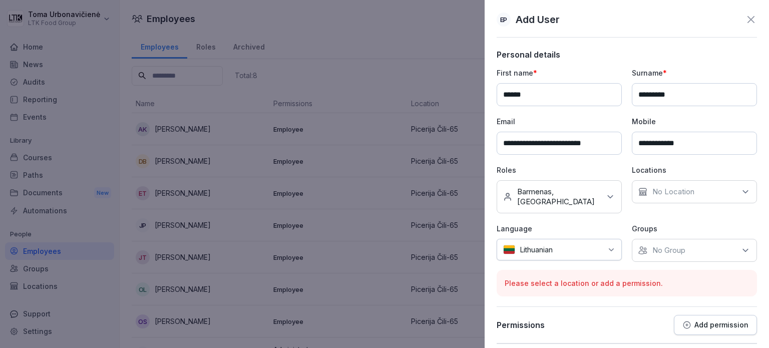
click at [652, 194] on p "No Location" at bounding box center [673, 192] width 42 height 10
click at [637, 236] on button "Picerija Čili-65" at bounding box center [638, 237] width 9 height 9
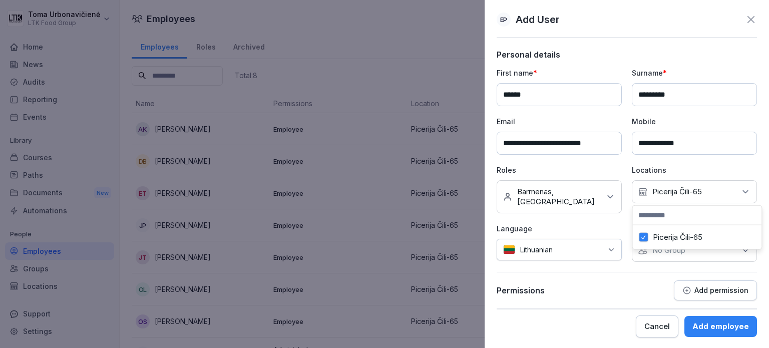
click at [682, 238] on label "Picerija Čili-65" at bounding box center [677, 237] width 50 height 9
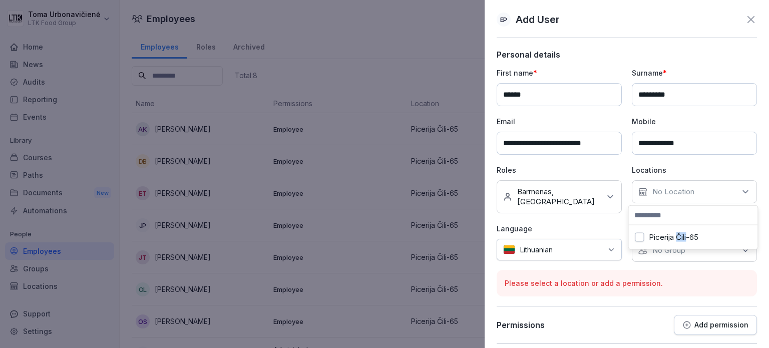
click at [682, 238] on label "Picerija Čili-65" at bounding box center [673, 237] width 50 height 9
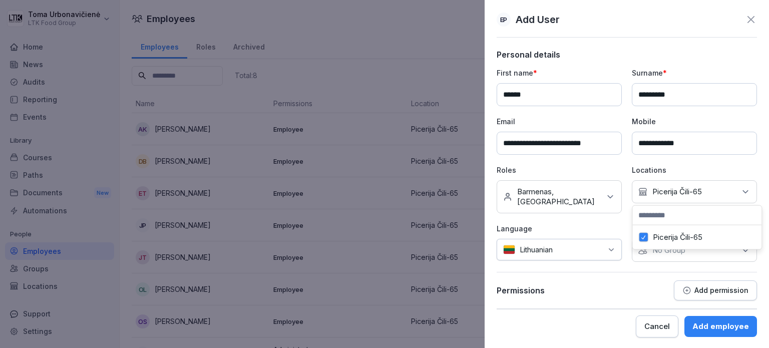
click at [617, 223] on p "Language" at bounding box center [558, 228] width 125 height 11
click at [695, 239] on div "No Group" at bounding box center [693, 250] width 125 height 23
click at [593, 263] on div "**********" at bounding box center [626, 179] width 260 height 259
click at [709, 285] on button "Add permission" at bounding box center [715, 290] width 83 height 20
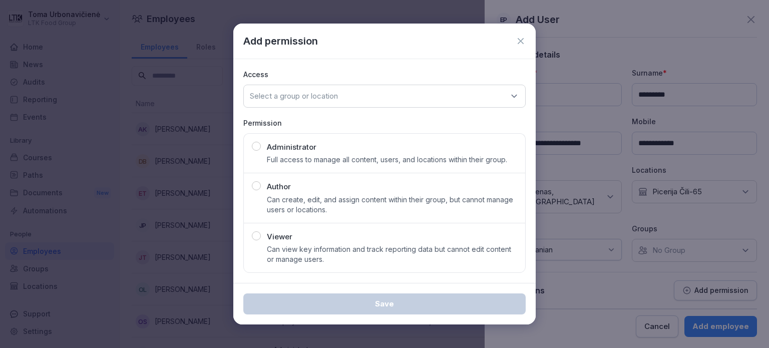
click at [360, 98] on div "Select a group or location" at bounding box center [384, 96] width 282 height 23
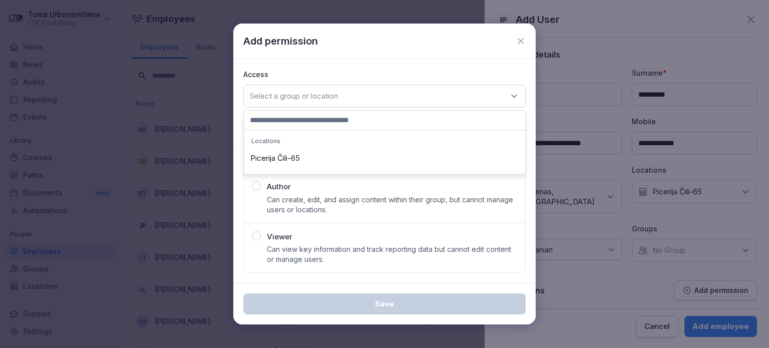
click at [298, 157] on div "Picerija Čili-65" at bounding box center [384, 158] width 276 height 19
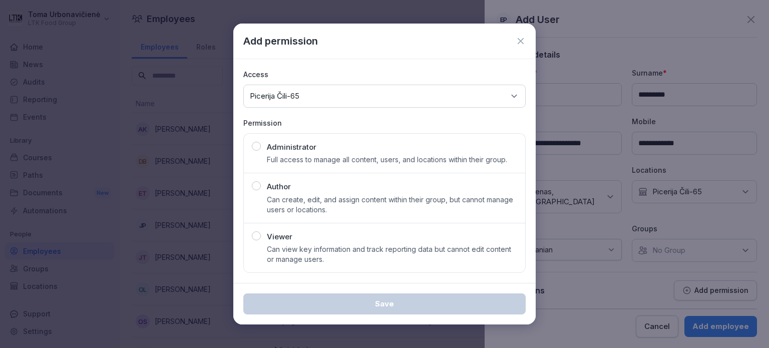
click at [519, 41] on icon at bounding box center [520, 41] width 6 height 6
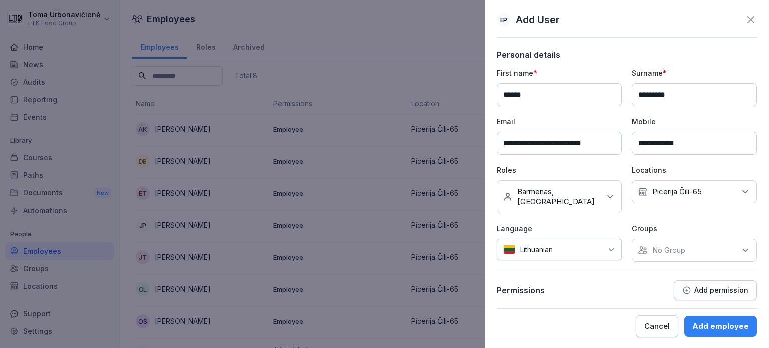
click at [723, 324] on div "Add employee" at bounding box center [720, 326] width 57 height 11
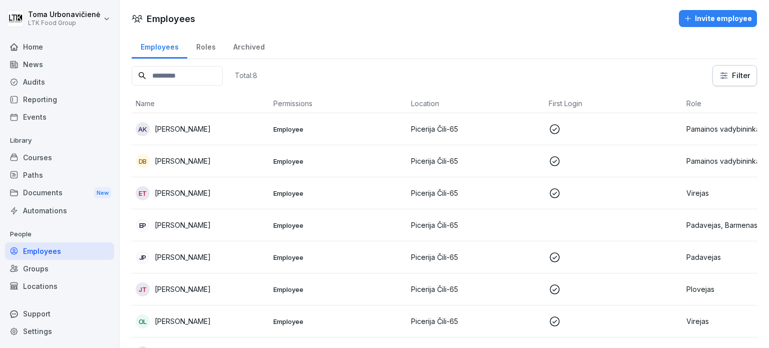
click at [36, 197] on div "Documents New" at bounding box center [59, 193] width 109 height 19
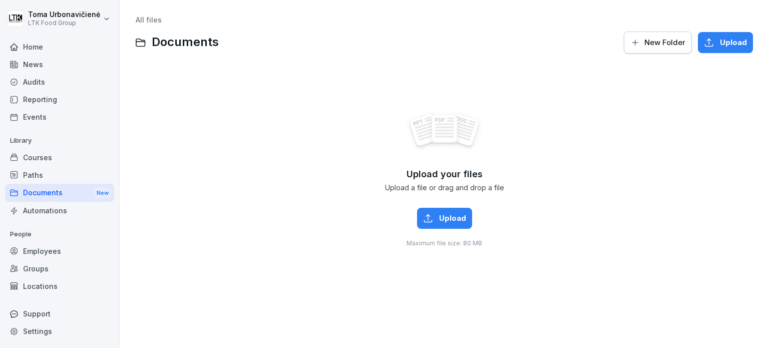
click at [44, 248] on div "Employees" at bounding box center [59, 251] width 109 height 18
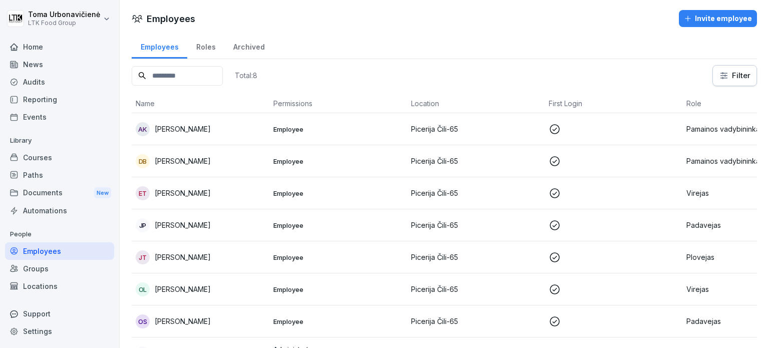
click at [722, 20] on div "Invite employee" at bounding box center [718, 18] width 68 height 11
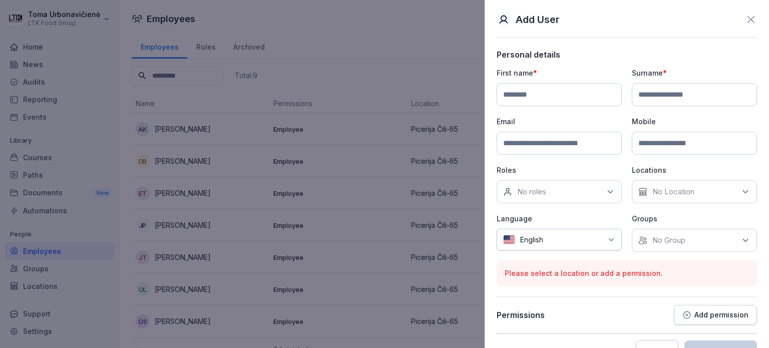
click at [553, 89] on input at bounding box center [558, 94] width 125 height 23
type input "*****"
click at [652, 92] on input at bounding box center [693, 94] width 125 height 23
type input "**********"
click at [573, 131] on div "Email" at bounding box center [558, 135] width 125 height 39
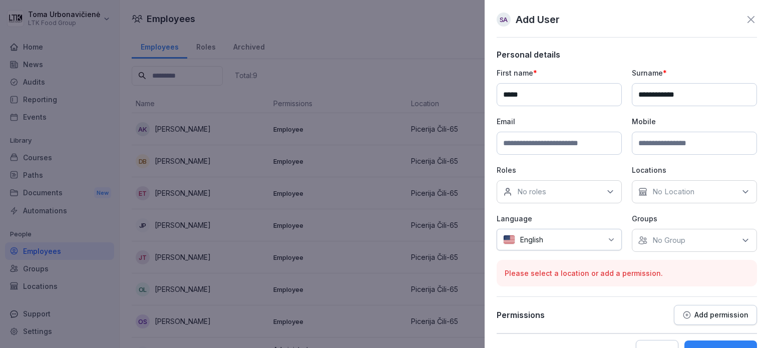
click at [514, 136] on input at bounding box center [558, 143] width 125 height 23
click at [519, 142] on input at bounding box center [558, 143] width 125 height 23
type input "**********"
click at [699, 145] on input at bounding box center [693, 143] width 125 height 23
drag, startPoint x: 695, startPoint y: 141, endPoint x: 613, endPoint y: 147, distance: 81.8
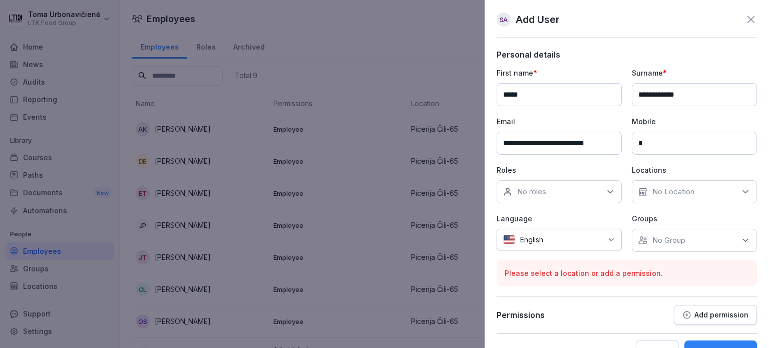
click at [613, 147] on div "**********" at bounding box center [626, 160] width 260 height 184
click at [654, 146] on input "*" at bounding box center [693, 143] width 125 height 23
click at [669, 144] on input "*" at bounding box center [693, 143] width 125 height 23
click at [705, 146] on input "**********" at bounding box center [693, 143] width 125 height 23
click at [709, 142] on input "*****" at bounding box center [693, 143] width 125 height 23
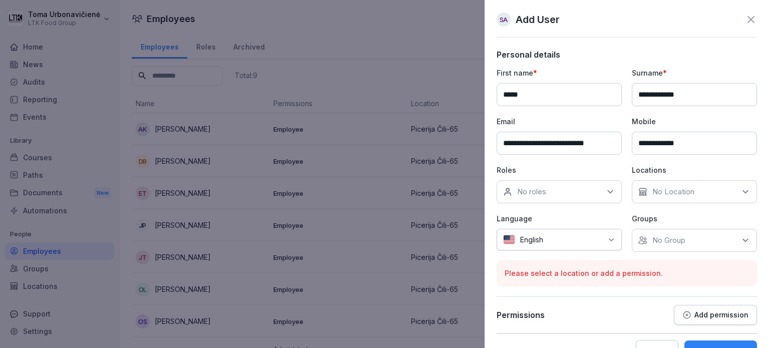
type input "**********"
click at [575, 196] on div "No roles" at bounding box center [558, 191] width 125 height 23
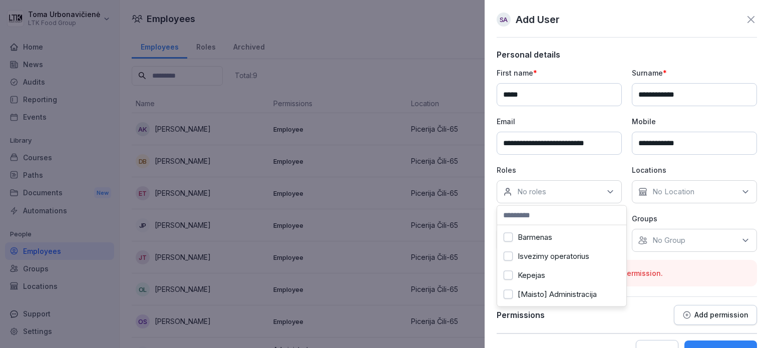
click at [510, 275] on button "Kepejas" at bounding box center [507, 275] width 9 height 9
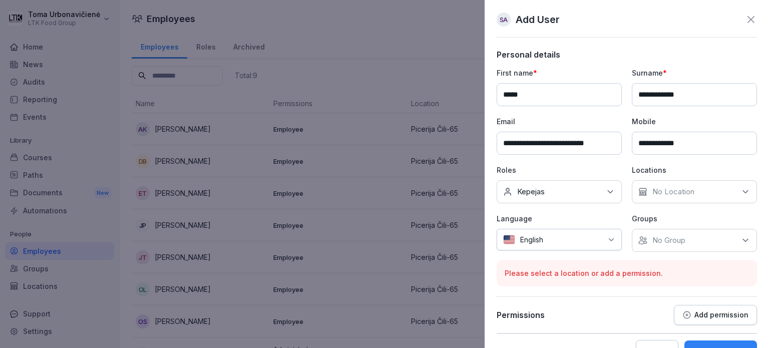
click at [710, 197] on div "No Location" at bounding box center [693, 191] width 125 height 23
click at [643, 238] on button "Picerija Čili-65" at bounding box center [638, 237] width 9 height 9
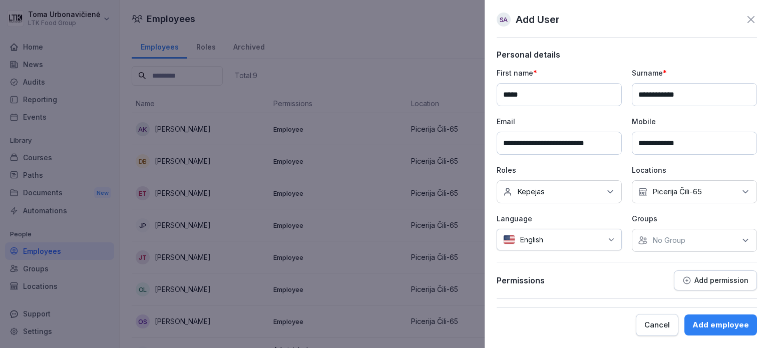
click at [605, 233] on div "English" at bounding box center [558, 240] width 125 height 22
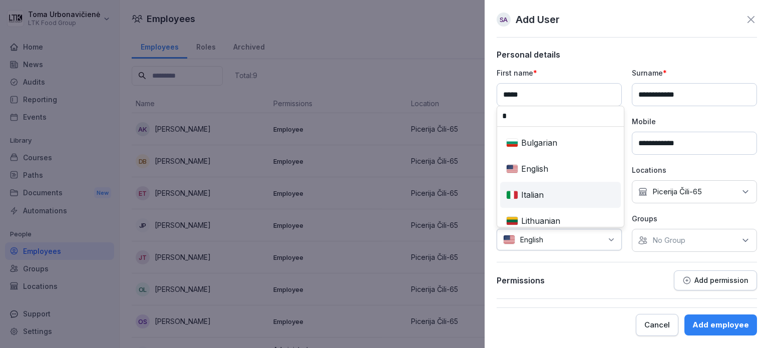
scroll to position [50, 0]
type input "*"
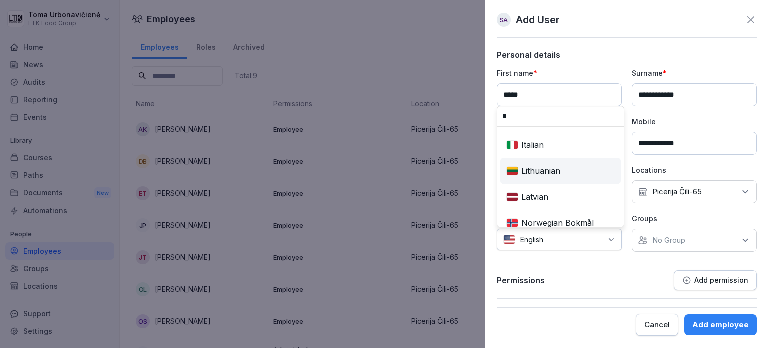
click at [535, 172] on div "Lithuanian" at bounding box center [560, 171] width 117 height 22
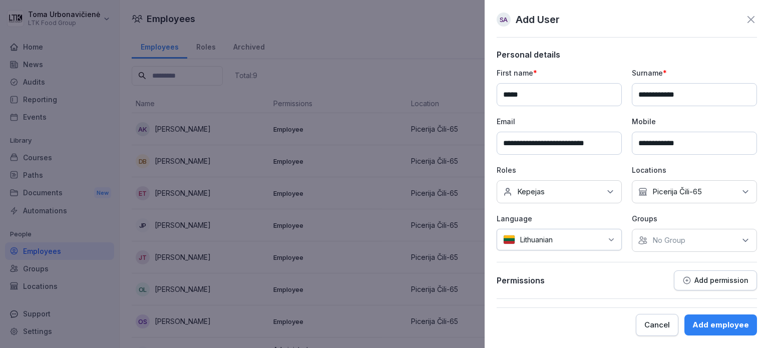
click at [710, 325] on div "Add employee" at bounding box center [720, 324] width 57 height 11
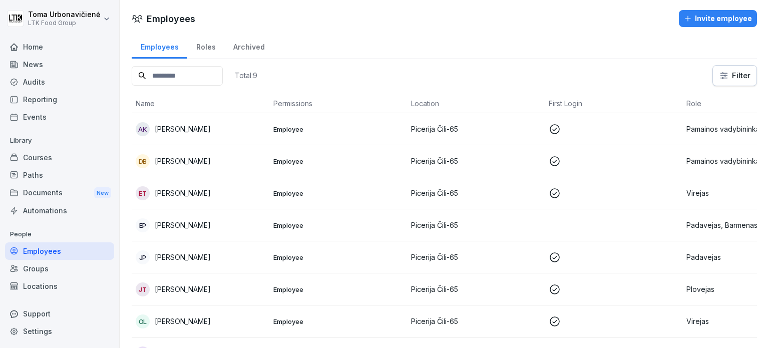
click at [731, 16] on div "Invite employee" at bounding box center [718, 18] width 68 height 11
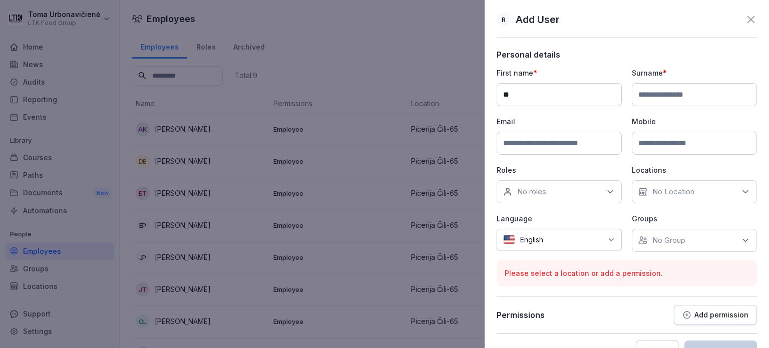
type input "*"
type input "*******"
click at [745, 24] on icon at bounding box center [751, 20] width 12 height 12
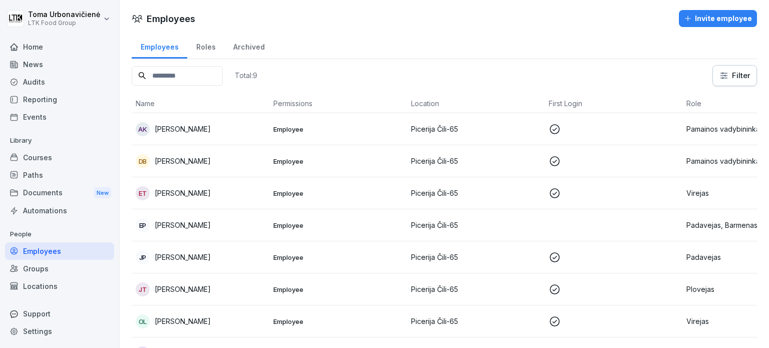
click at [172, 193] on p "[PERSON_NAME]" at bounding box center [183, 193] width 56 height 11
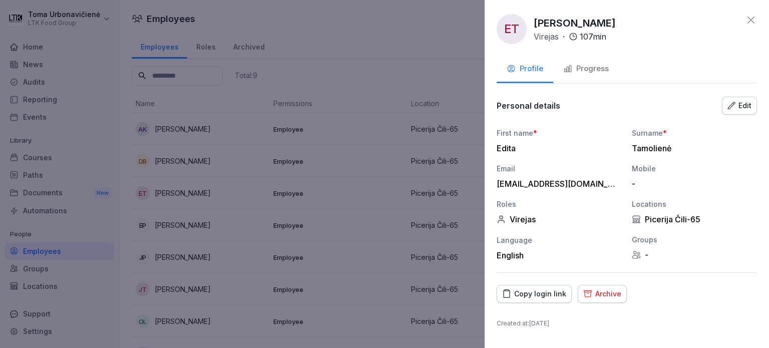
click at [408, 40] on div at bounding box center [384, 174] width 769 height 348
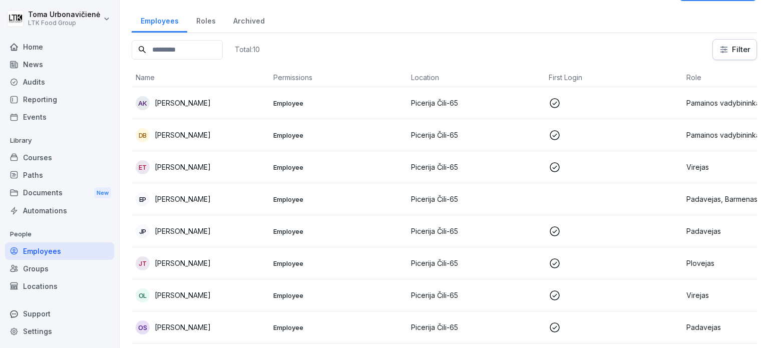
scroll to position [0, 0]
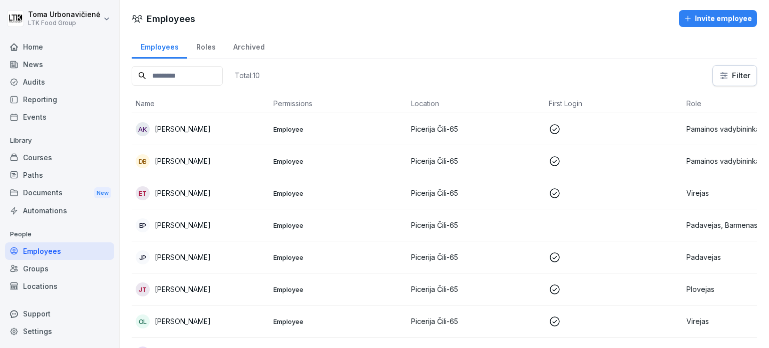
drag, startPoint x: 707, startPoint y: 27, endPoint x: 713, endPoint y: 37, distance: 11.2
click at [707, 27] on div "Employees Invite employee Employees Roles Archived Total: 10 Filter Name Permis…" at bounding box center [444, 220] width 649 height 441
click at [703, 26] on button "Invite employee" at bounding box center [718, 18] width 78 height 17
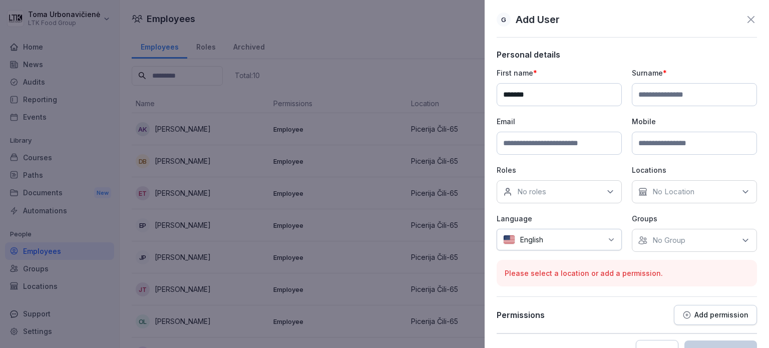
type input "*******"
click at [642, 90] on input at bounding box center [693, 94] width 125 height 23
type input "*"
type input "**********"
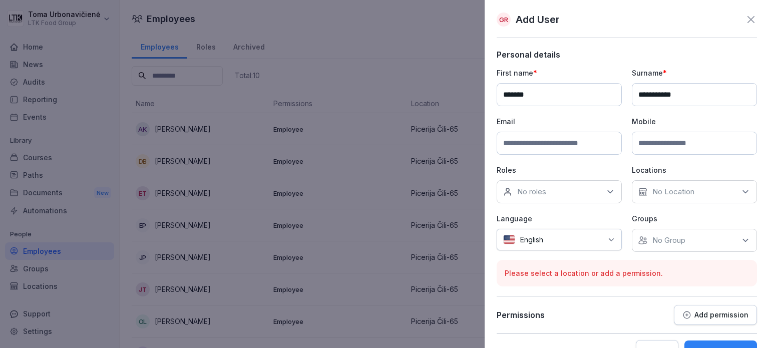
click at [573, 140] on input at bounding box center [558, 143] width 125 height 23
type input "*"
type input "**********"
click at [672, 142] on input at bounding box center [693, 143] width 125 height 23
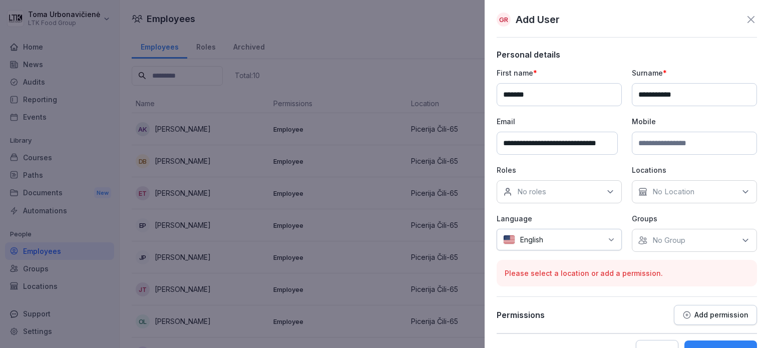
scroll to position [0, 0]
type input "**********"
click at [536, 196] on p "No roles" at bounding box center [531, 192] width 29 height 10
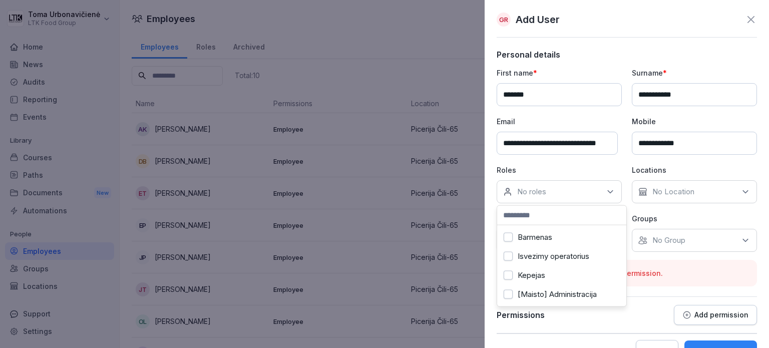
scroll to position [50, 0]
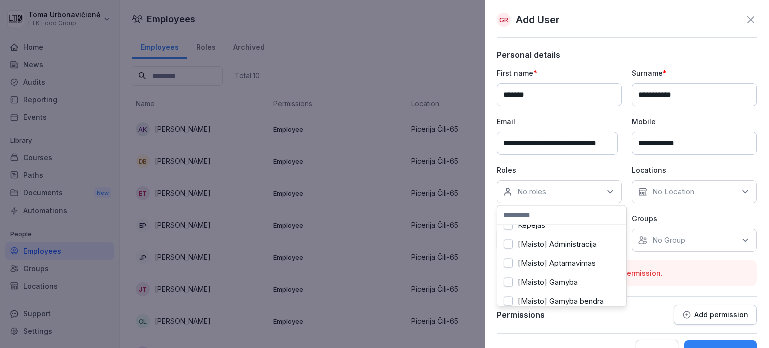
click at [506, 280] on button "[Maisto] Gamyba" at bounding box center [507, 282] width 9 height 9
click at [720, 238] on div "No Group" at bounding box center [693, 240] width 125 height 23
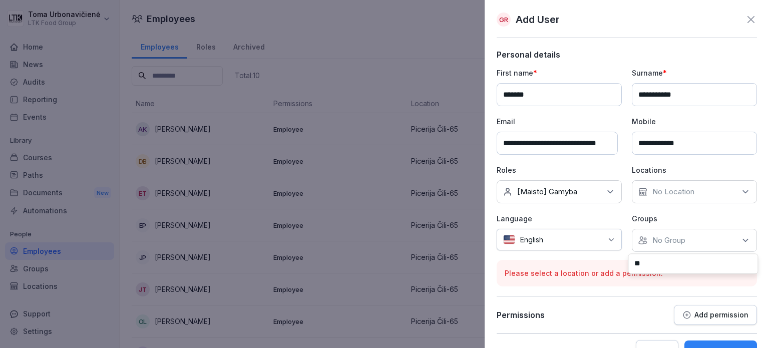
type input "*"
click at [707, 196] on div "No Location" at bounding box center [693, 191] width 125 height 23
click at [640, 240] on button "Picerija Čili-65" at bounding box center [638, 237] width 9 height 9
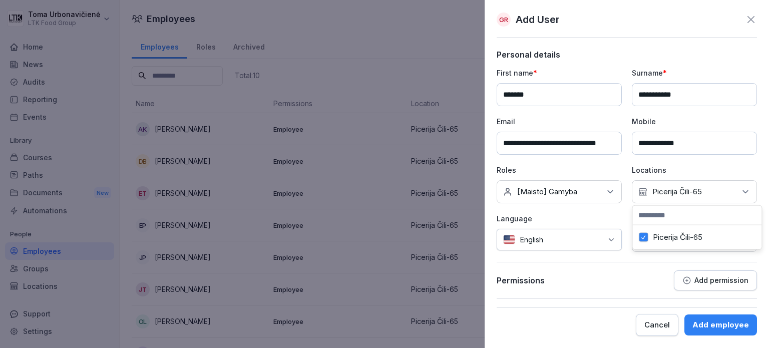
click at [606, 242] on div "English" at bounding box center [558, 240] width 125 height 22
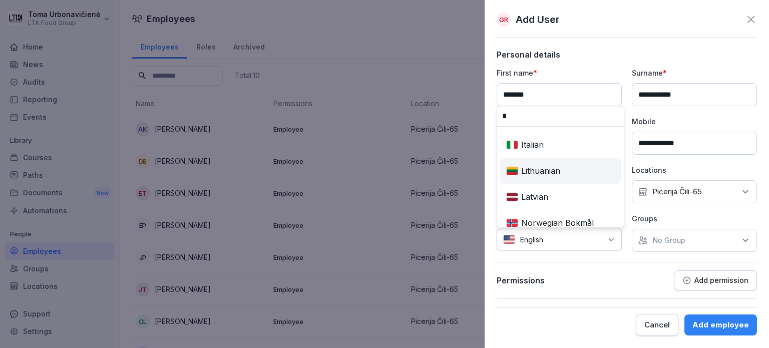
type input "*"
click at [527, 177] on div "Lithuanian" at bounding box center [560, 171] width 117 height 22
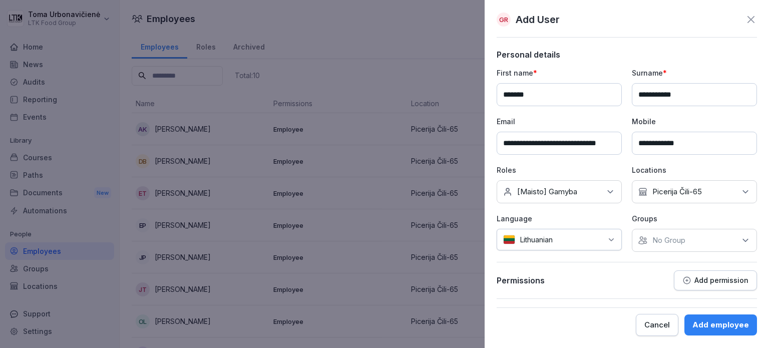
click at [707, 229] on div "No Group" at bounding box center [693, 240] width 125 height 23
click at [706, 231] on div "No Group" at bounding box center [693, 240] width 125 height 23
click at [723, 322] on div "Add employee" at bounding box center [720, 324] width 57 height 11
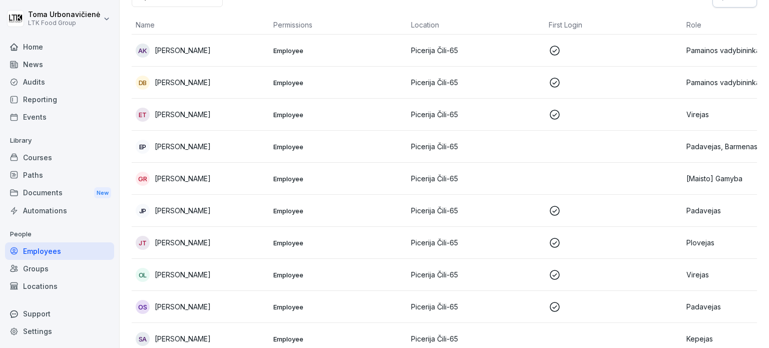
scroll to position [0, 0]
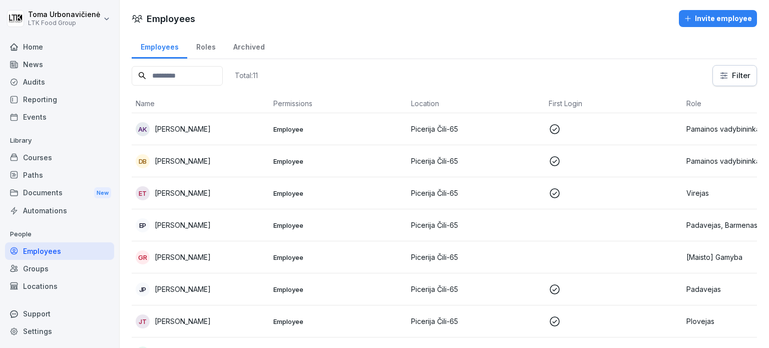
click at [564, 66] on div "Total: 11 Filter" at bounding box center [444, 75] width 625 height 21
click at [472, 259] on p "Picerija Čili-65" at bounding box center [476, 257] width 130 height 11
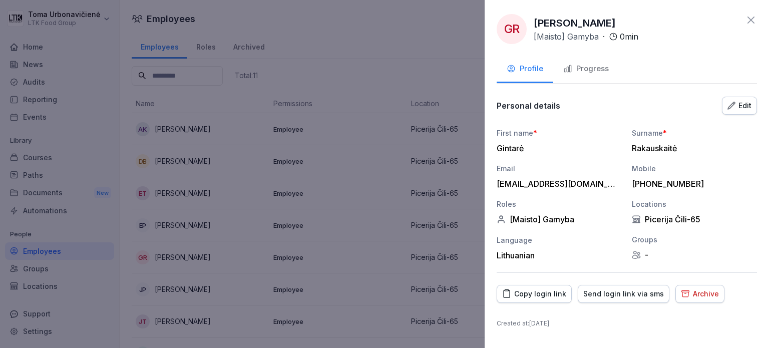
click at [596, 292] on div "Send login link via sms" at bounding box center [623, 293] width 81 height 11
click at [314, 47] on div at bounding box center [384, 174] width 769 height 348
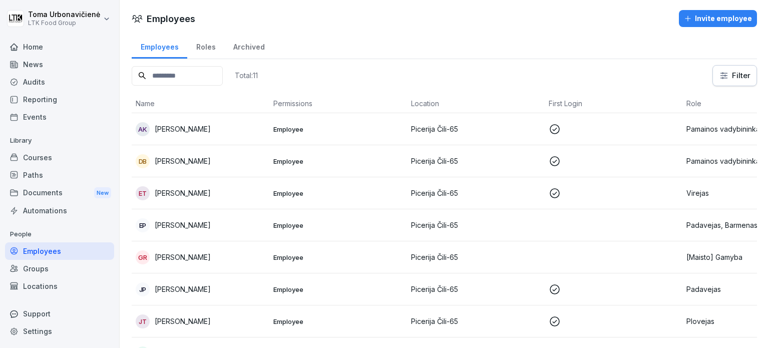
click at [607, 249] on td at bounding box center [613, 257] width 138 height 32
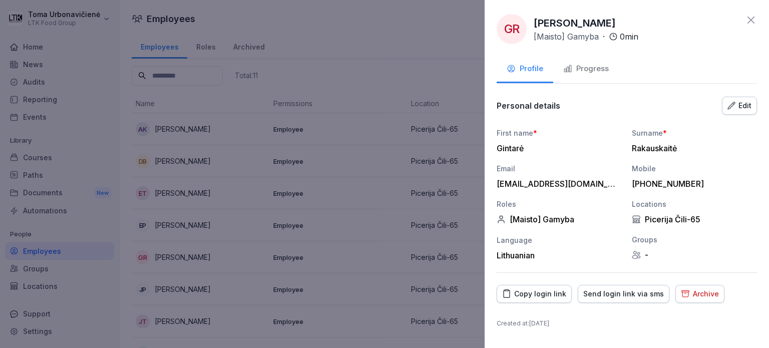
click at [529, 292] on div "Copy login link" at bounding box center [534, 293] width 64 height 11
click at [761, 9] on div "GR [PERSON_NAME] [Maisto] Gamyba · 0 min Profile Progress Personal details Edit…" at bounding box center [626, 174] width 284 height 348
click at [750, 21] on icon at bounding box center [750, 20] width 7 height 7
